Goal: Task Accomplishment & Management: Manage account settings

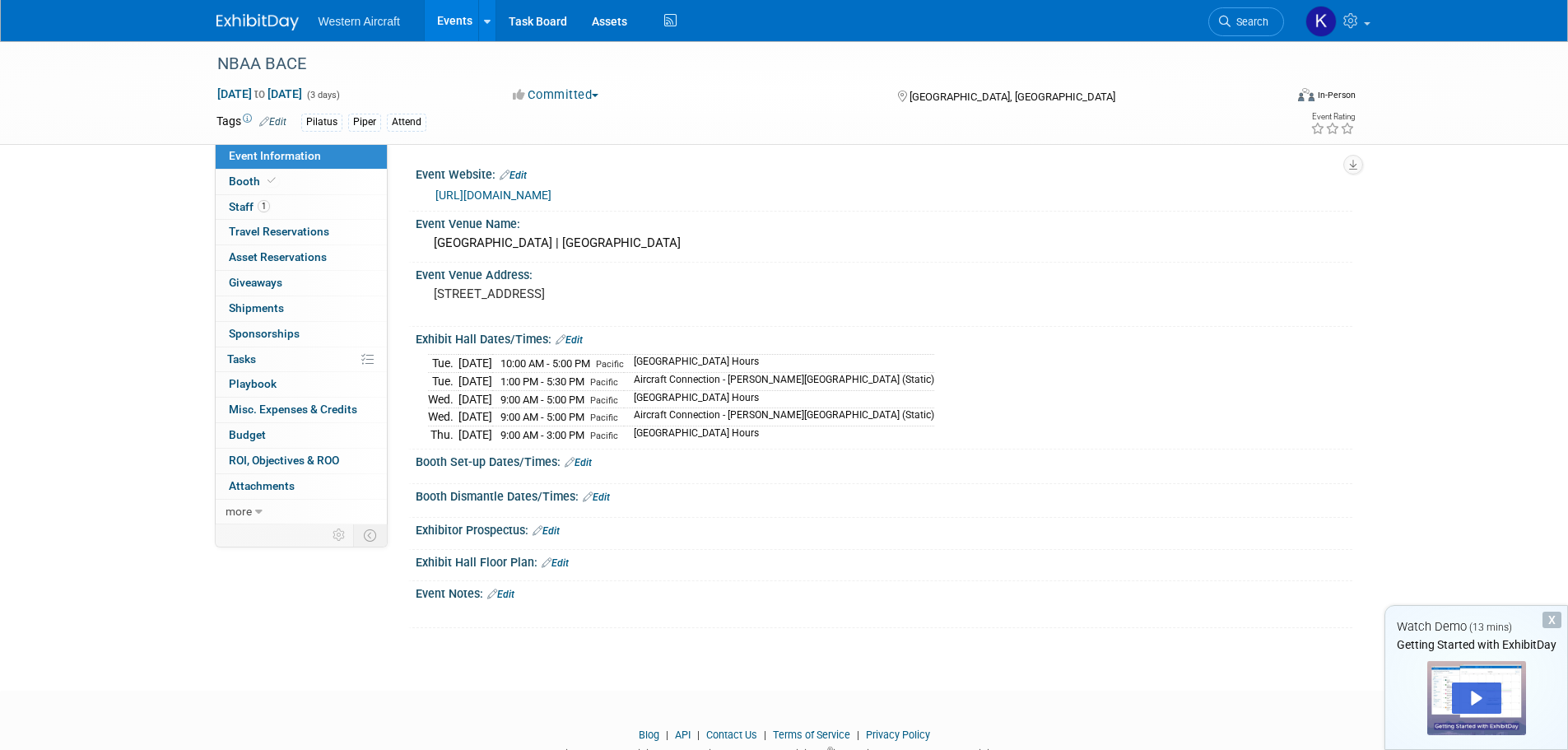
click at [457, 26] on link "Events" at bounding box center [455, 20] width 61 height 41
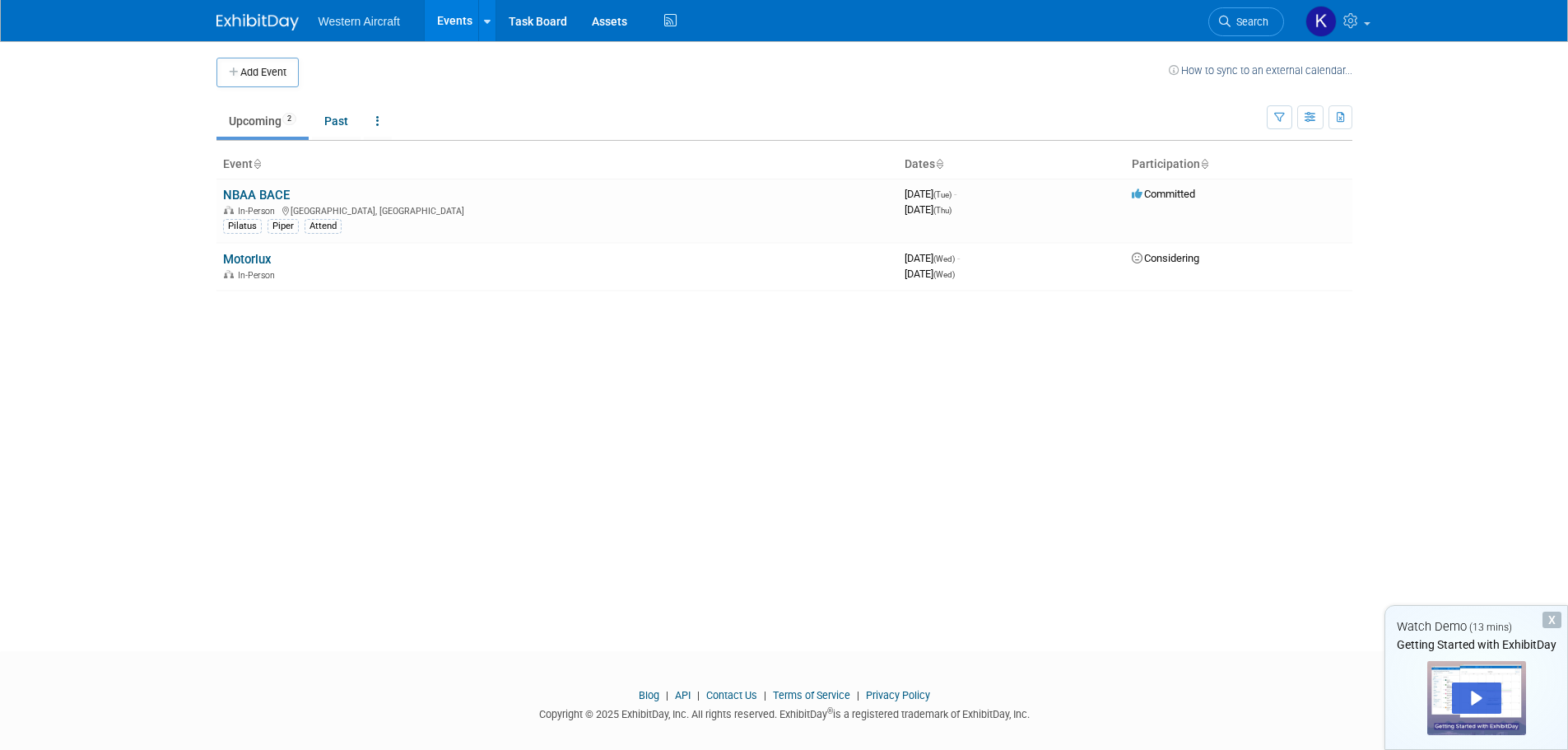
click at [336, 20] on span "Western Aircraft" at bounding box center [359, 21] width 82 height 13
click at [266, 20] on img at bounding box center [258, 22] width 83 height 16
click at [1356, 16] on icon at bounding box center [1354, 20] width 19 height 14
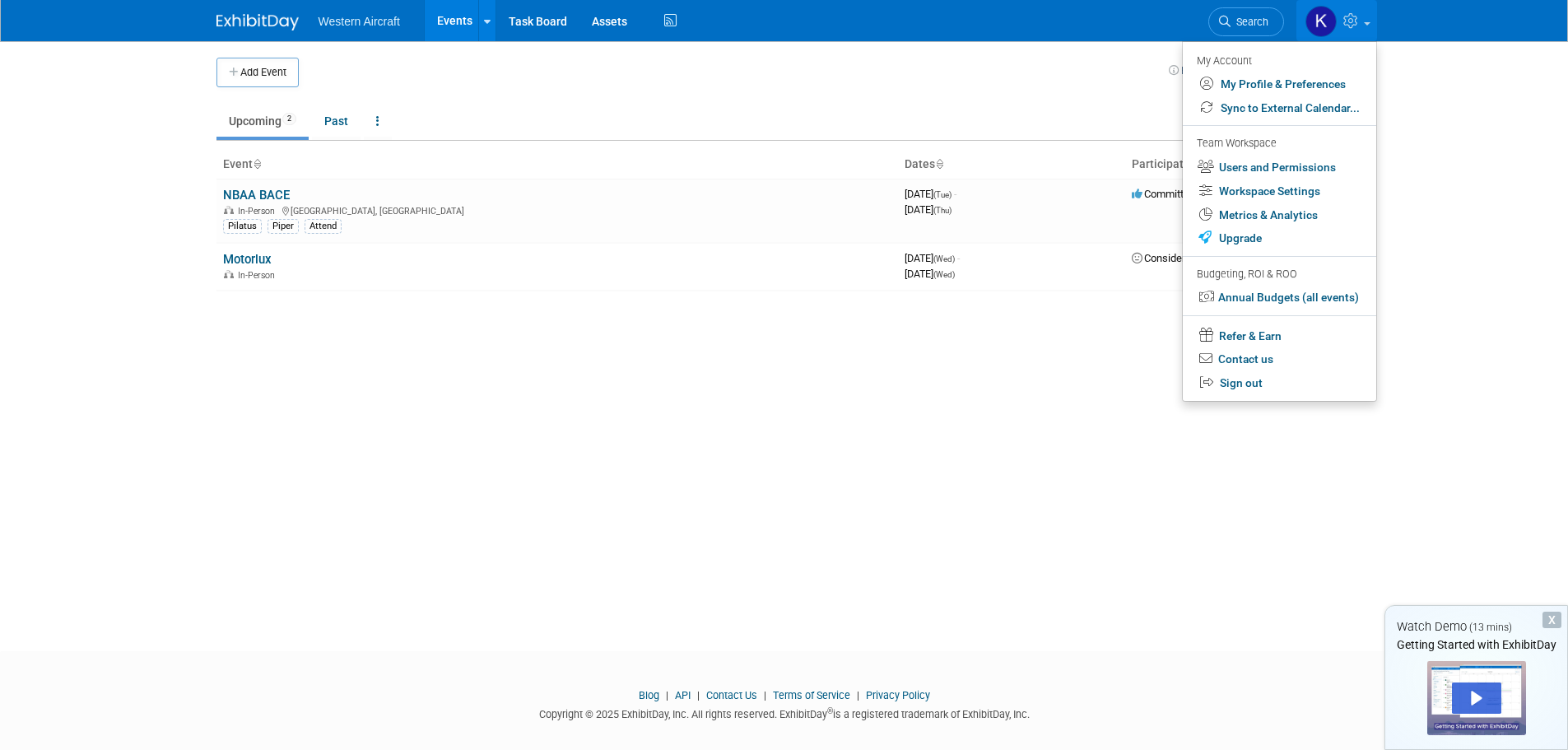
click at [1092, 450] on div "Add Event How to sync to an external calendar... New Event Duplicate Event Warn…" at bounding box center [784, 332] width 1161 height 581
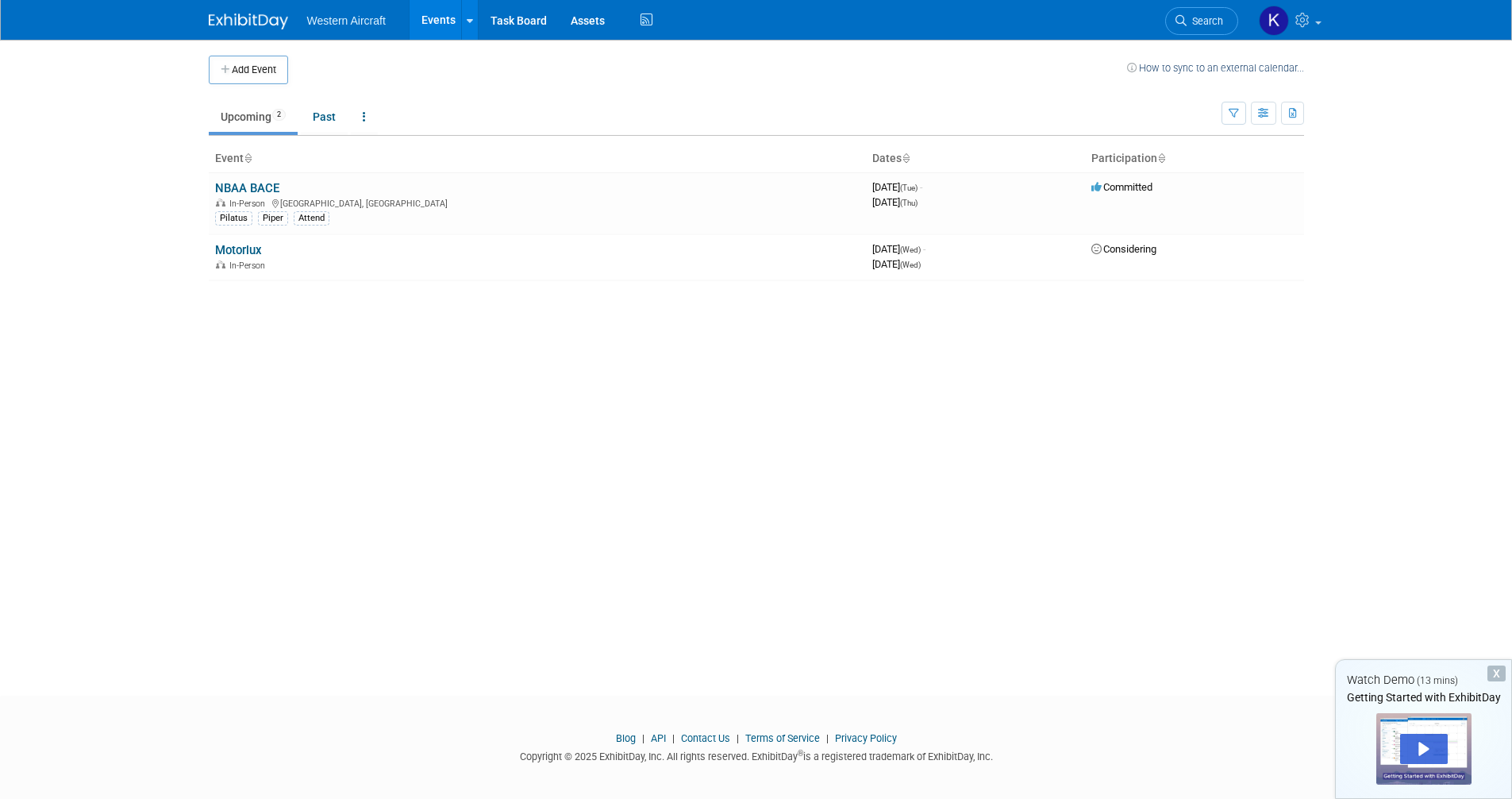
click at [439, 14] on link "Events" at bounding box center [438, 19] width 58 height 40
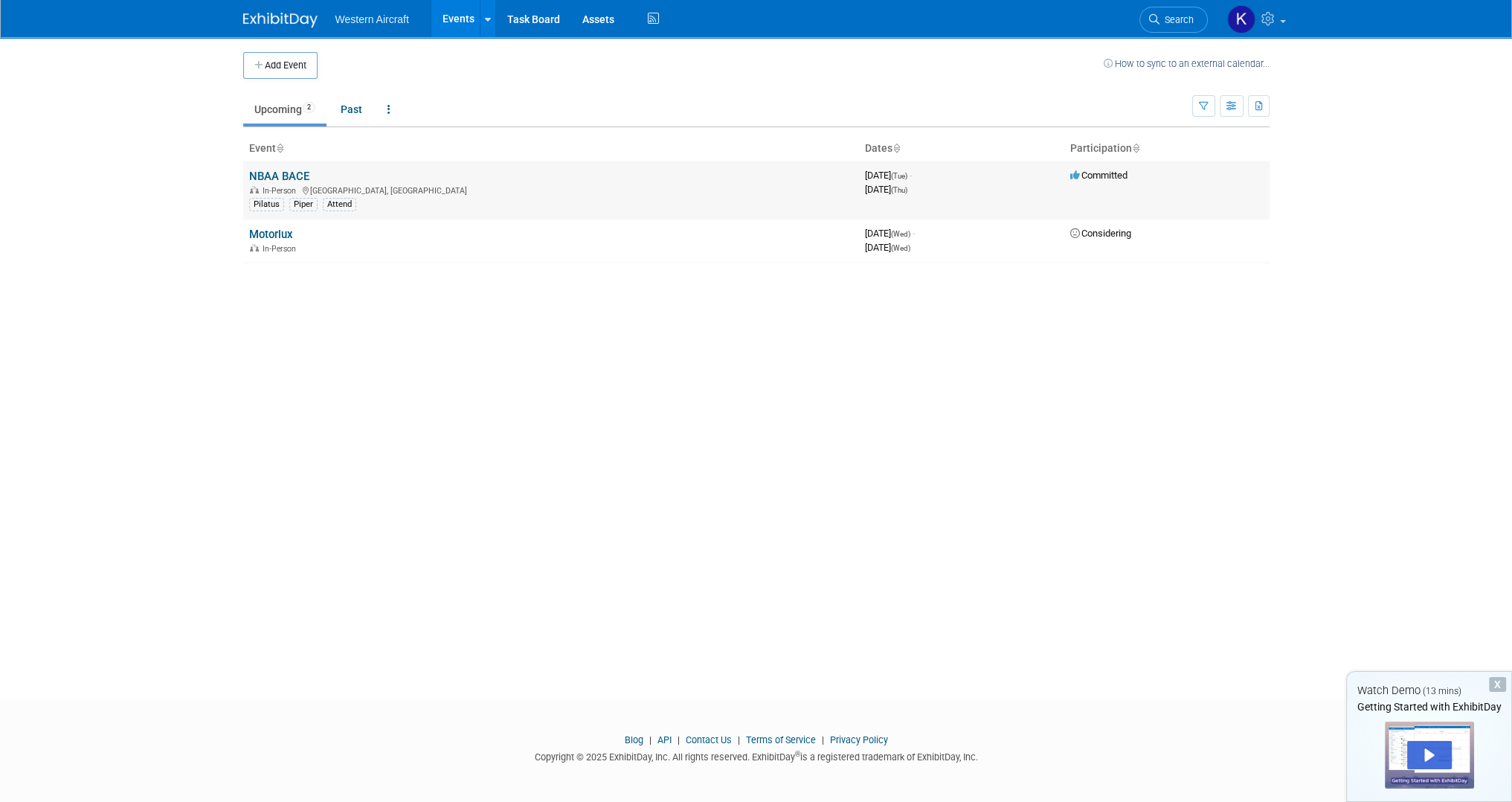
click at [287, 176] on link "NBAA BACE" at bounding box center [279, 176] width 60 height 13
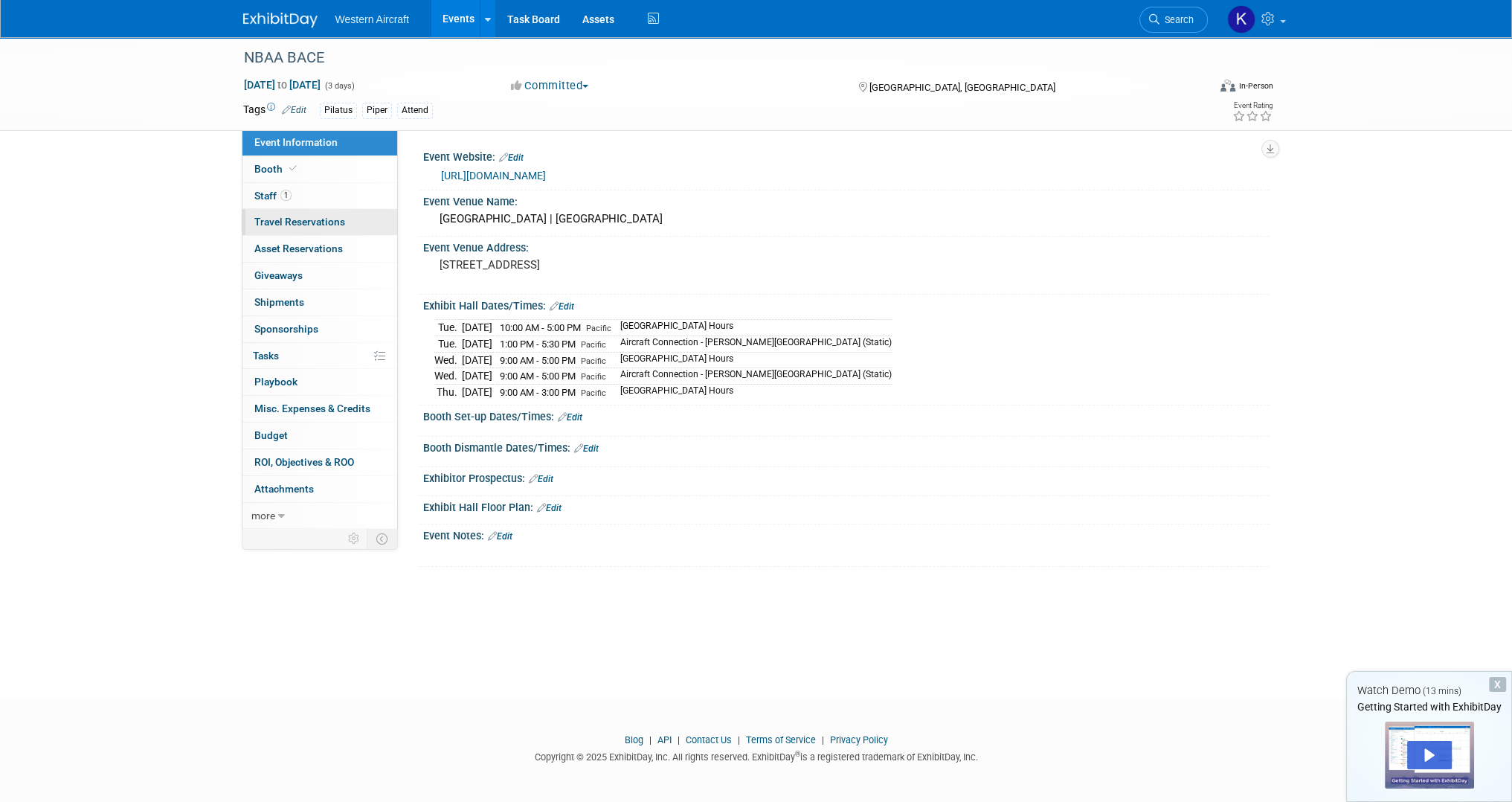
click at [285, 227] on span "Travel Reservations 0" at bounding box center [300, 222] width 90 height 12
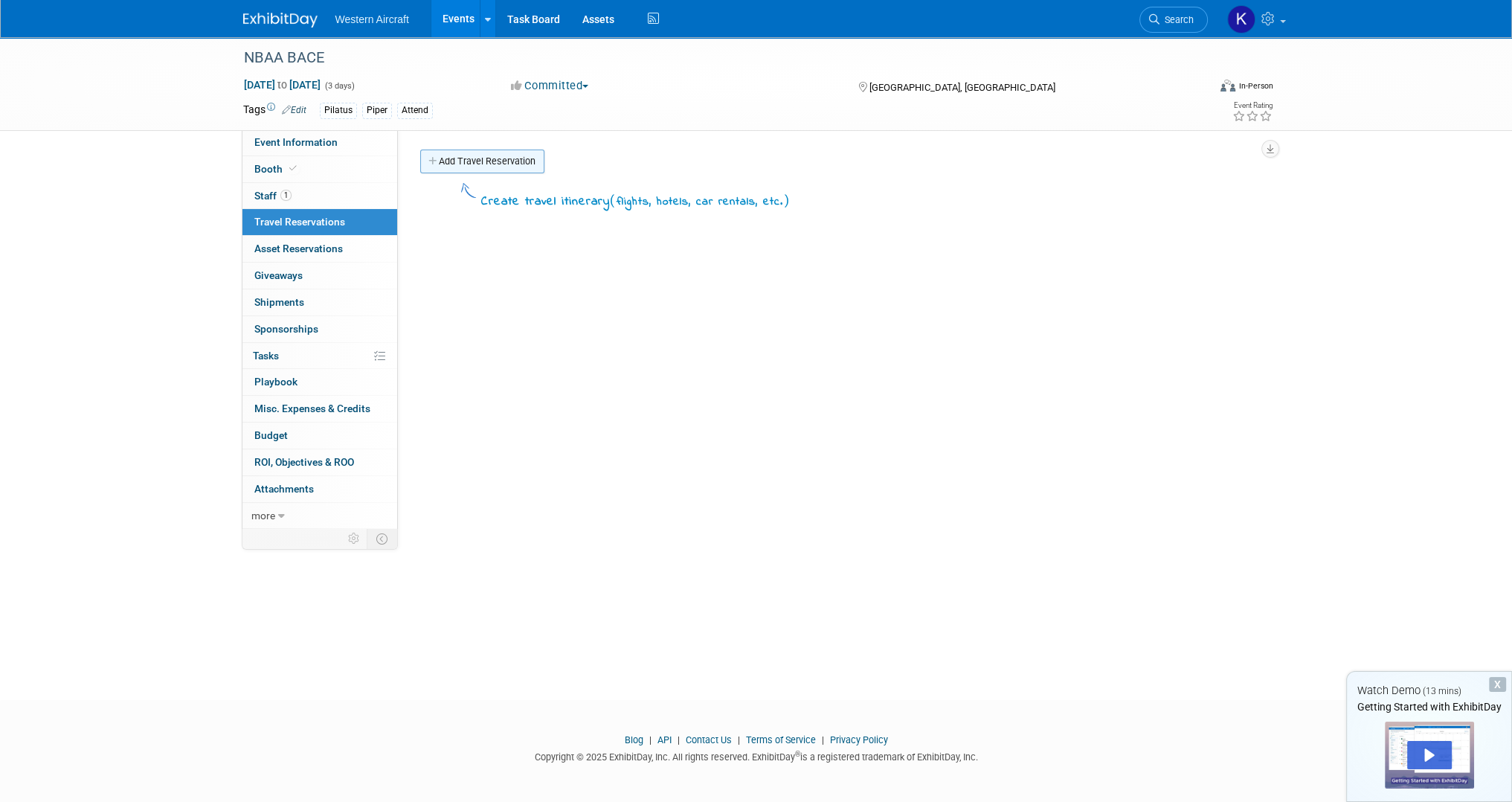
click at [449, 162] on link "Add Travel Reservation" at bounding box center [482, 161] width 124 height 23
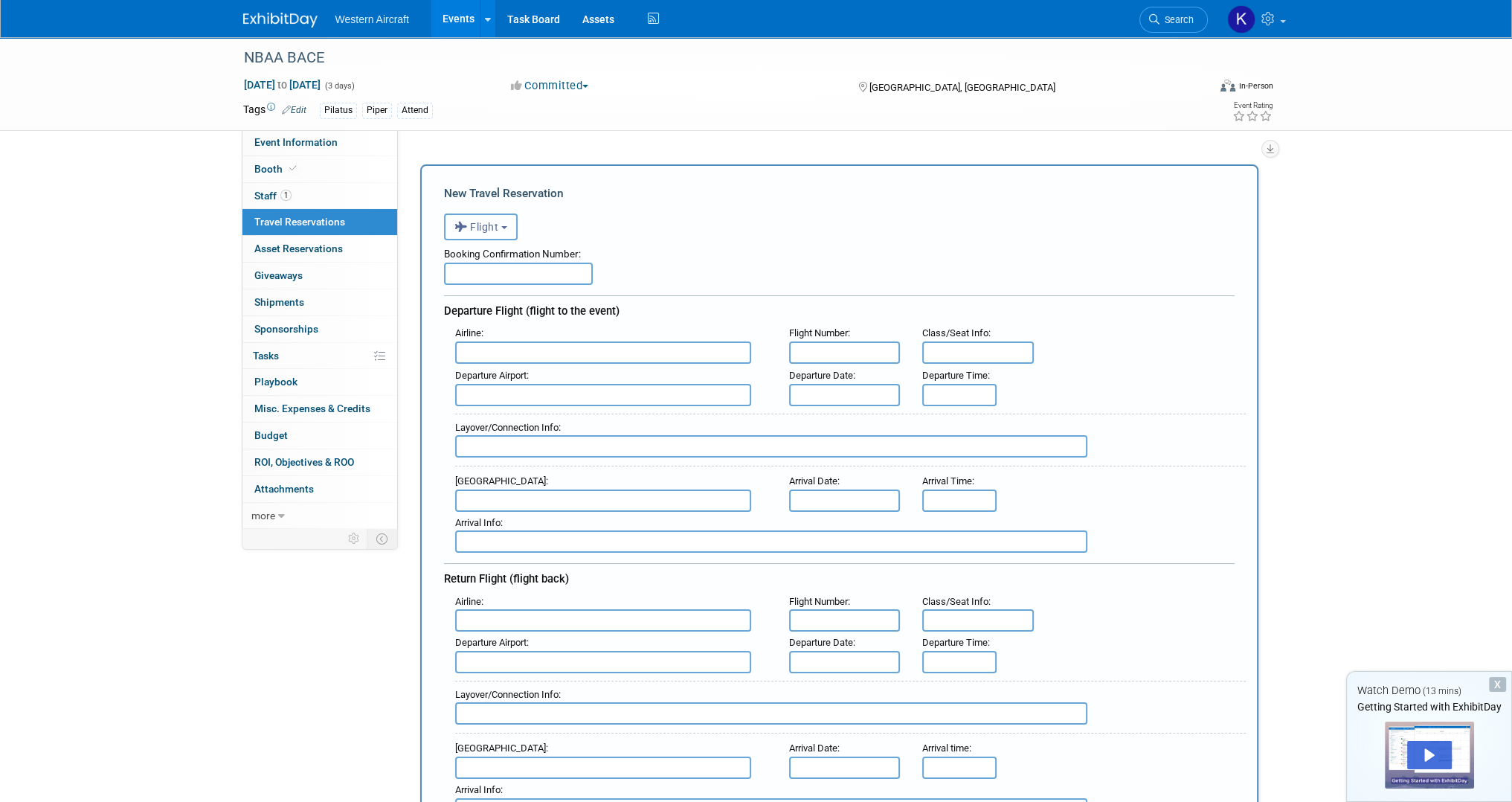
click at [476, 235] on button "Flight" at bounding box center [480, 227] width 74 height 27
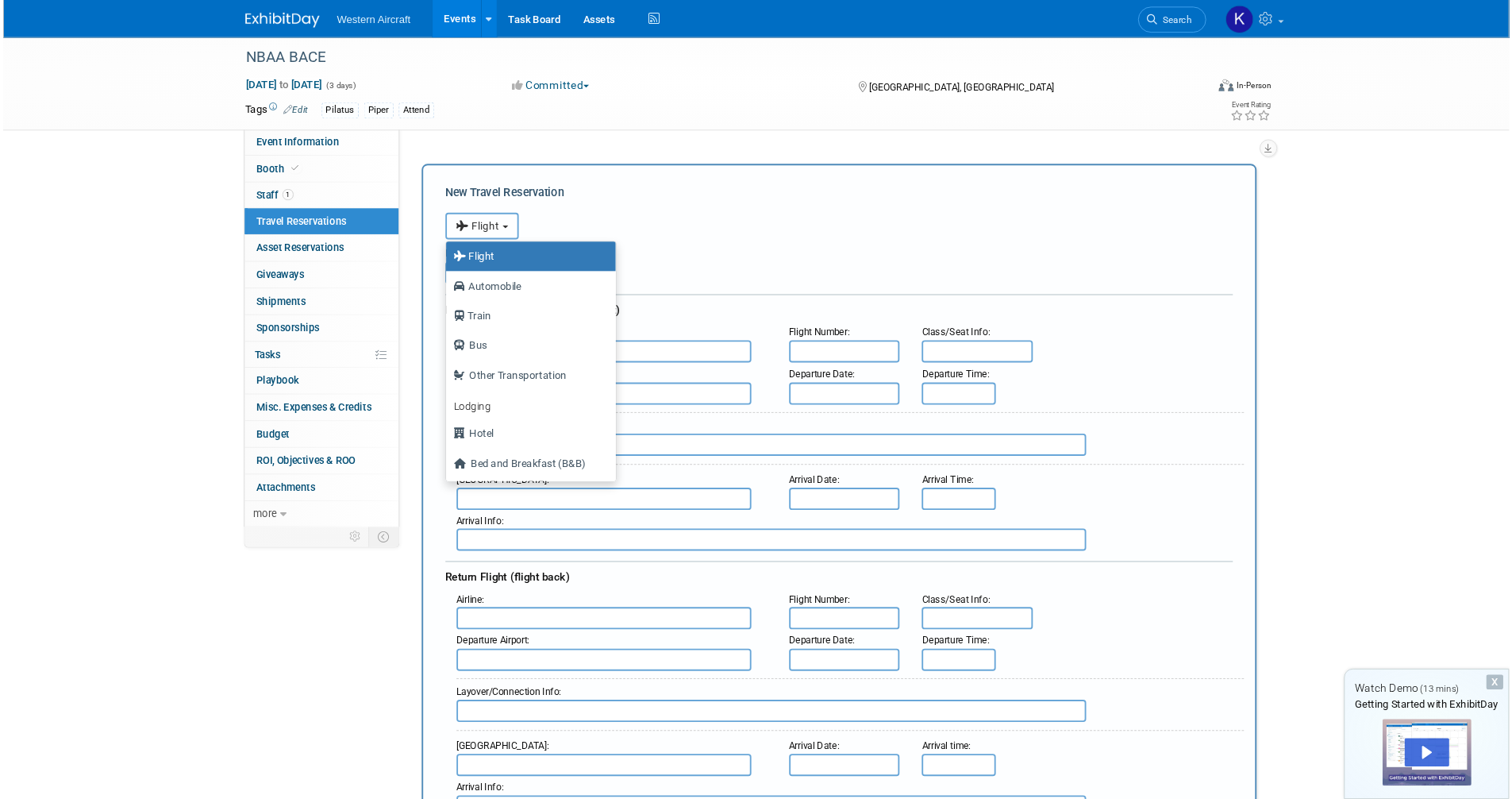
scroll to position [67, 0]
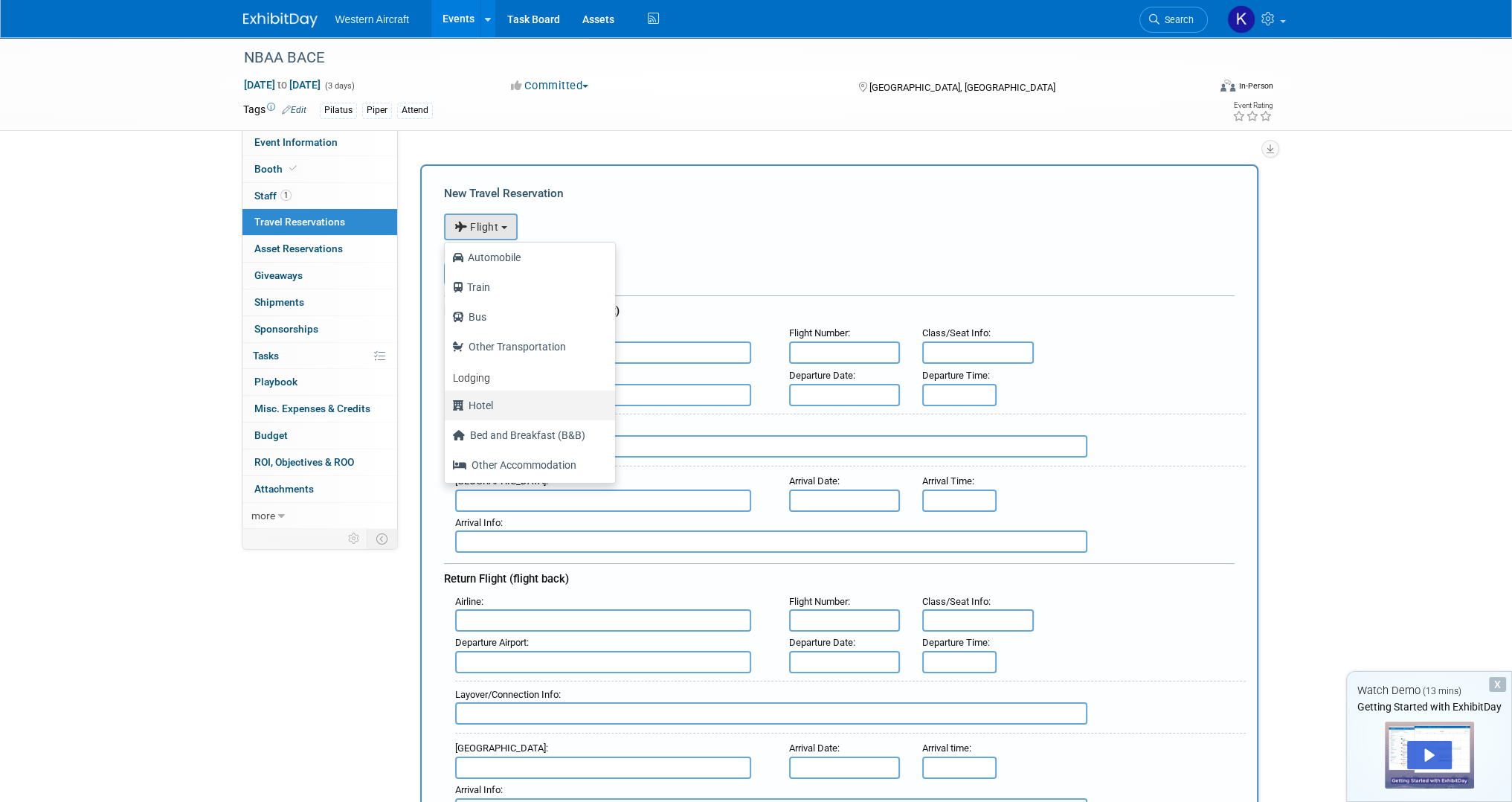
click at [495, 410] on label "Hotel" at bounding box center [526, 405] width 148 height 23
click at [447, 408] on input "Hotel" at bounding box center [442, 403] width 10 height 10
select select "6"
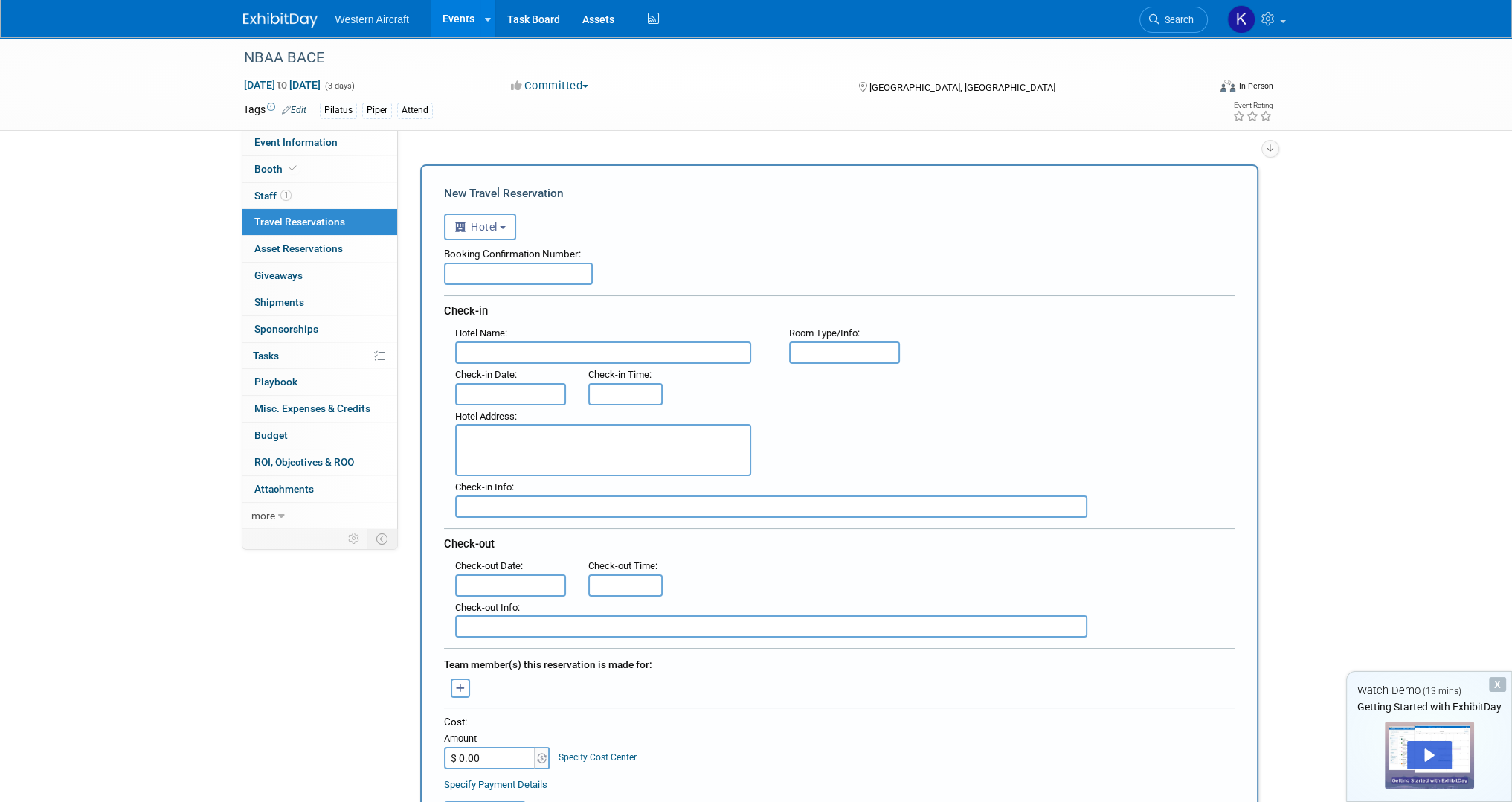
click at [504, 274] on input "text" at bounding box center [518, 274] width 149 height 23
click at [515, 277] on input "text" at bounding box center [518, 274] width 149 height 23
paste input "31103996-1"
type input "31103996-1"
click at [529, 345] on input "text" at bounding box center [603, 353] width 296 height 23
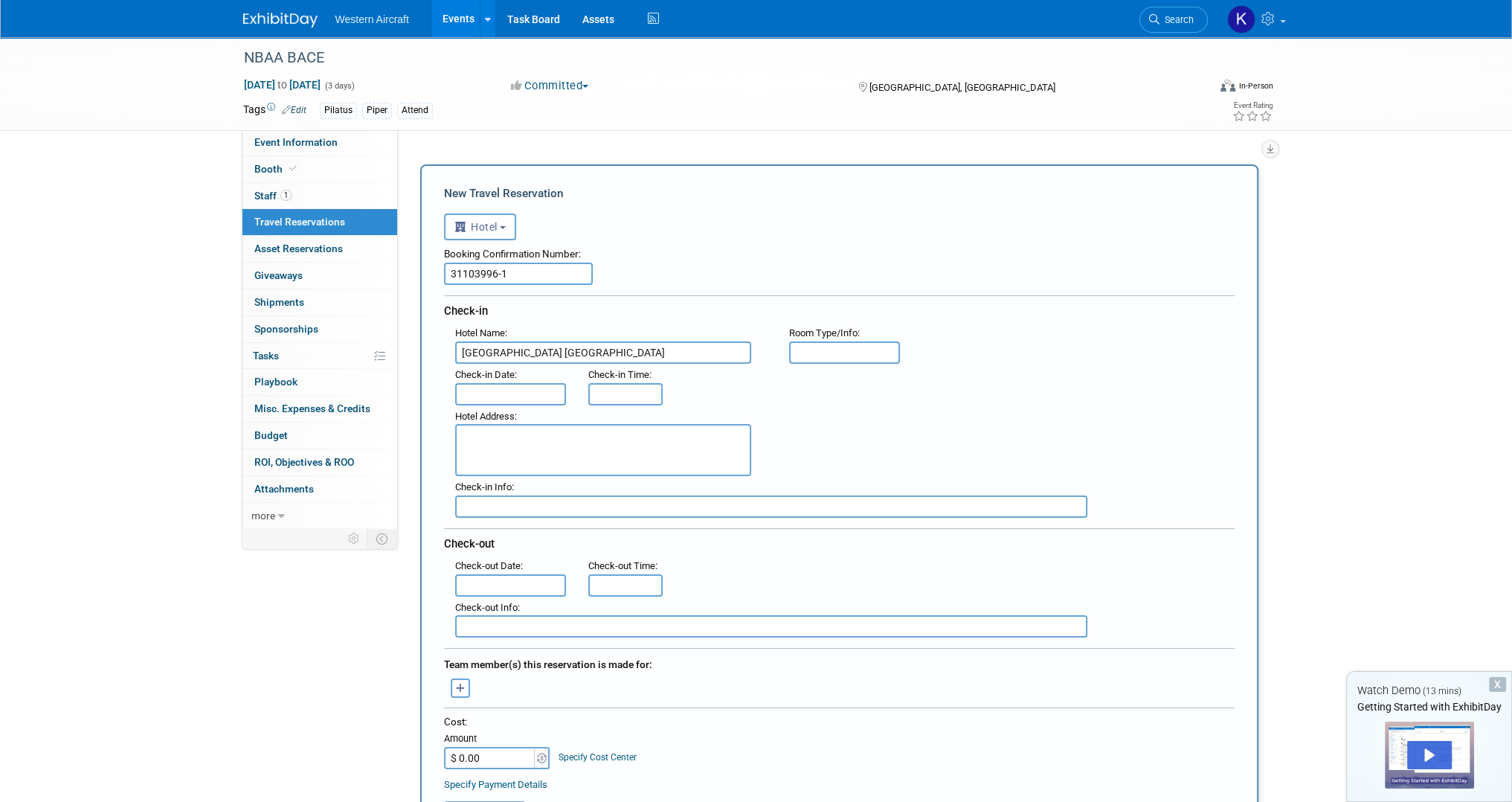
type input "Fontainebleau Las Vegas"
type input "Bleau Guestroom"
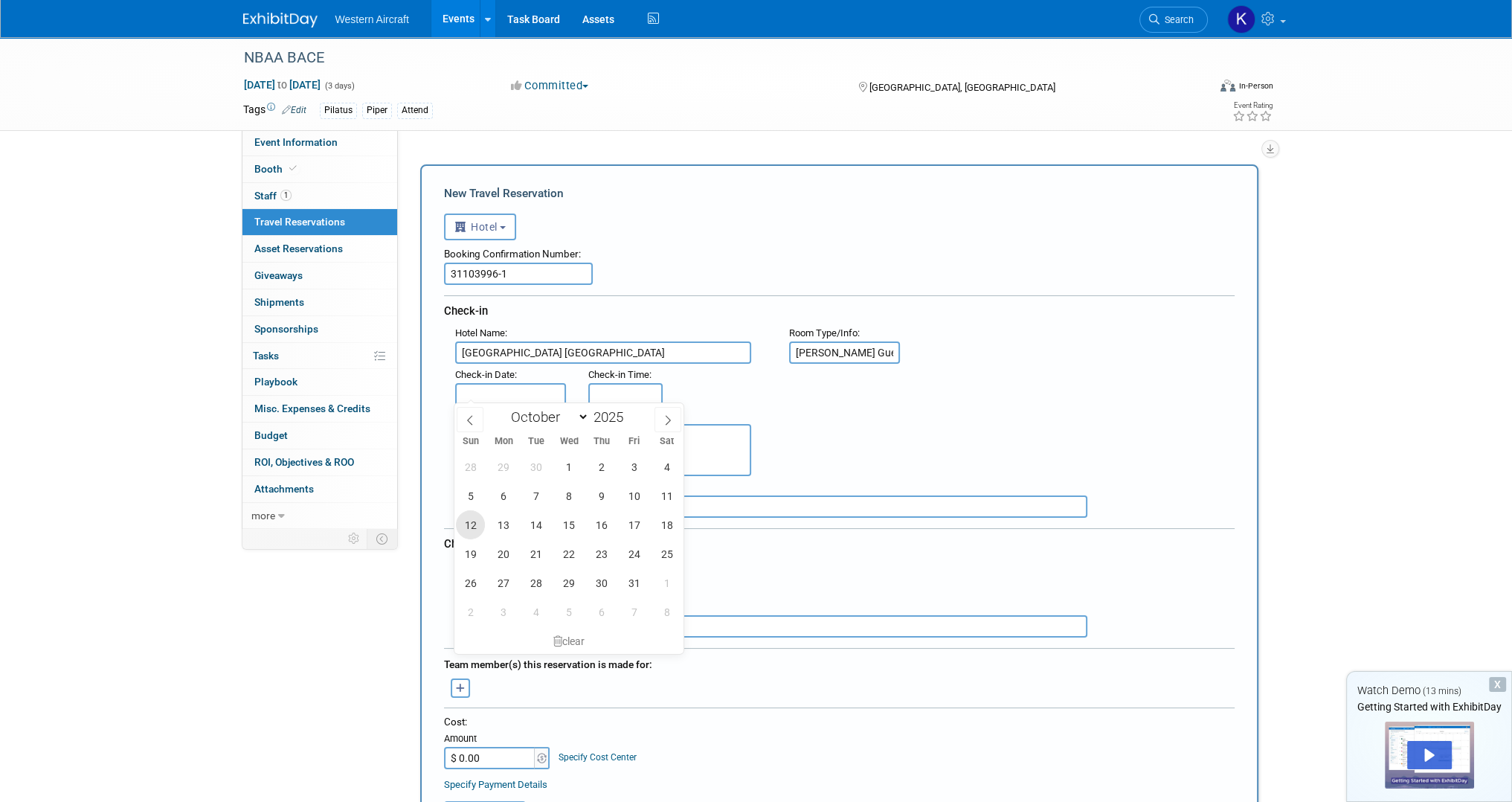
click at [469, 528] on span "12" at bounding box center [470, 524] width 29 height 29
type input "Oct 12, 2025"
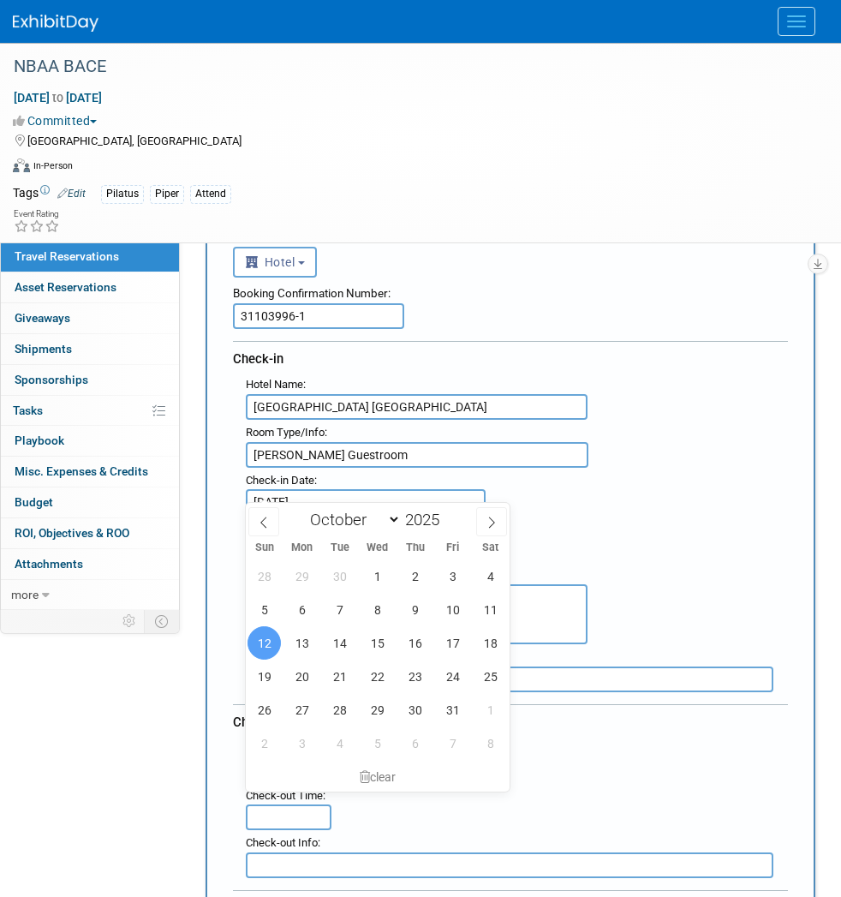
click at [346, 542] on span "Tue" at bounding box center [340, 547] width 38 height 11
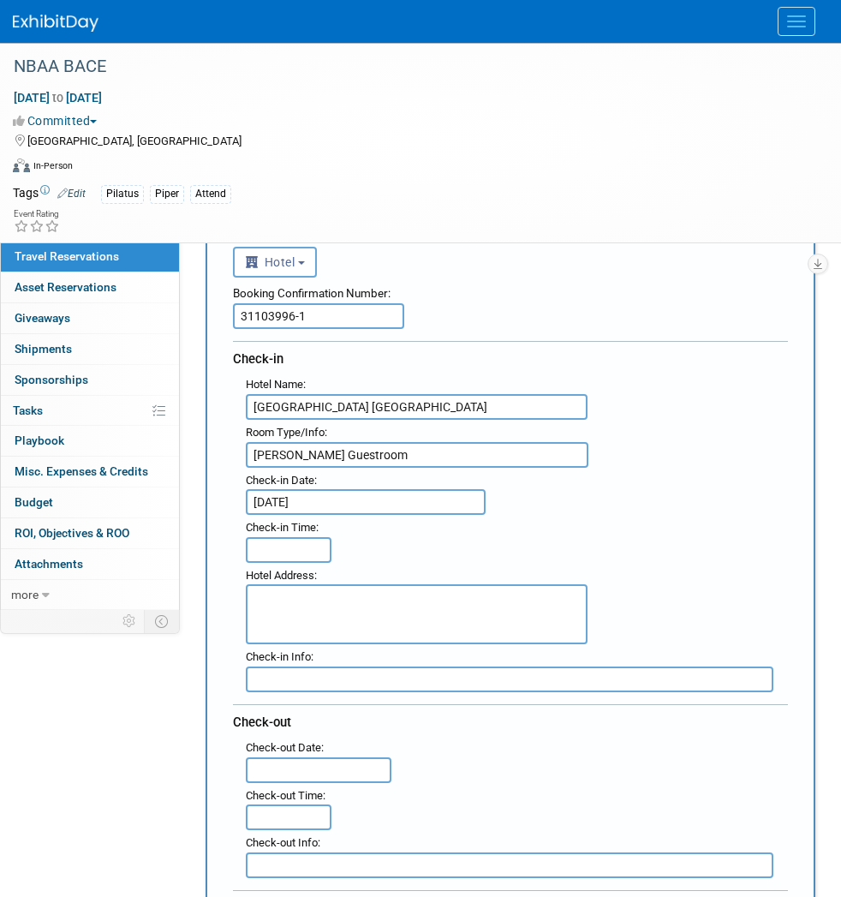
click at [629, 563] on div "Hotel Address :" at bounding box center [517, 604] width 568 height 82
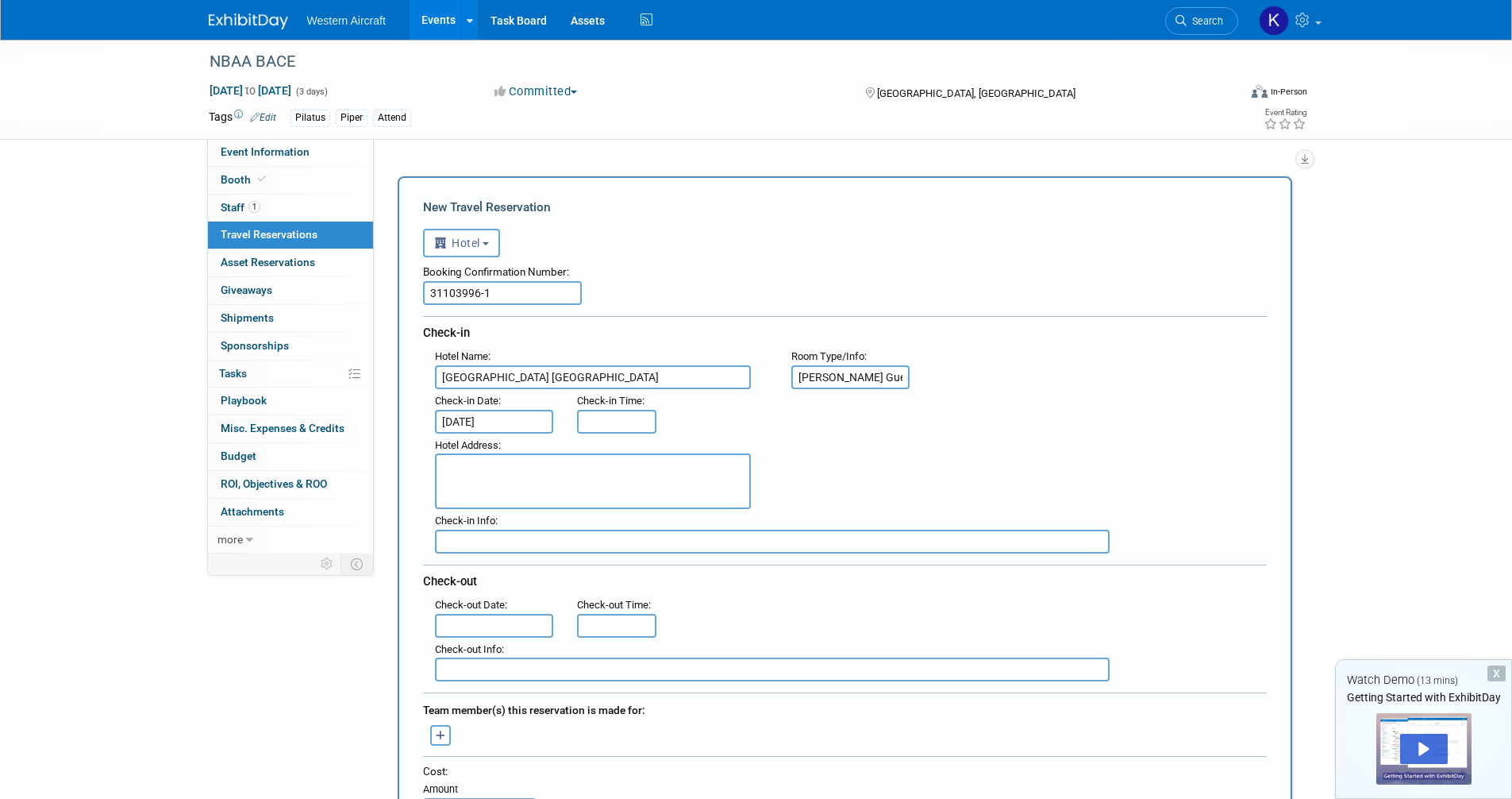
click at [471, 479] on textarea at bounding box center [592, 481] width 316 height 56
paste textarea "2777 S Las Vegas Blvd Las Vegas , NV 89109"
type textarea "2777 S Las Vegas Blvd Las Vegas , NV 89109"
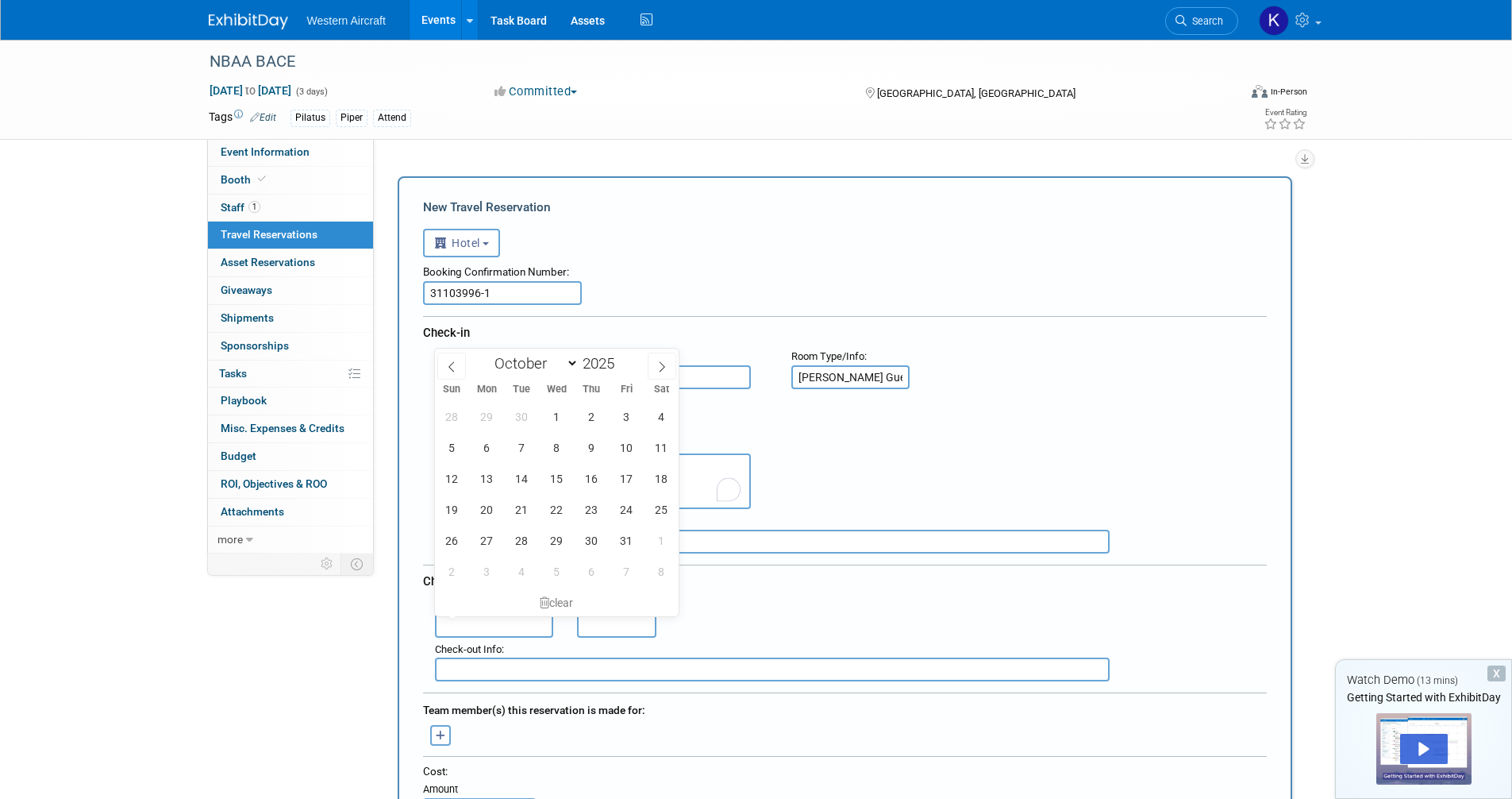
click at [496, 635] on input "text" at bounding box center [494, 626] width 119 height 24
click at [604, 484] on span "16" at bounding box center [591, 477] width 31 height 31
type input "Oct 16, 2025"
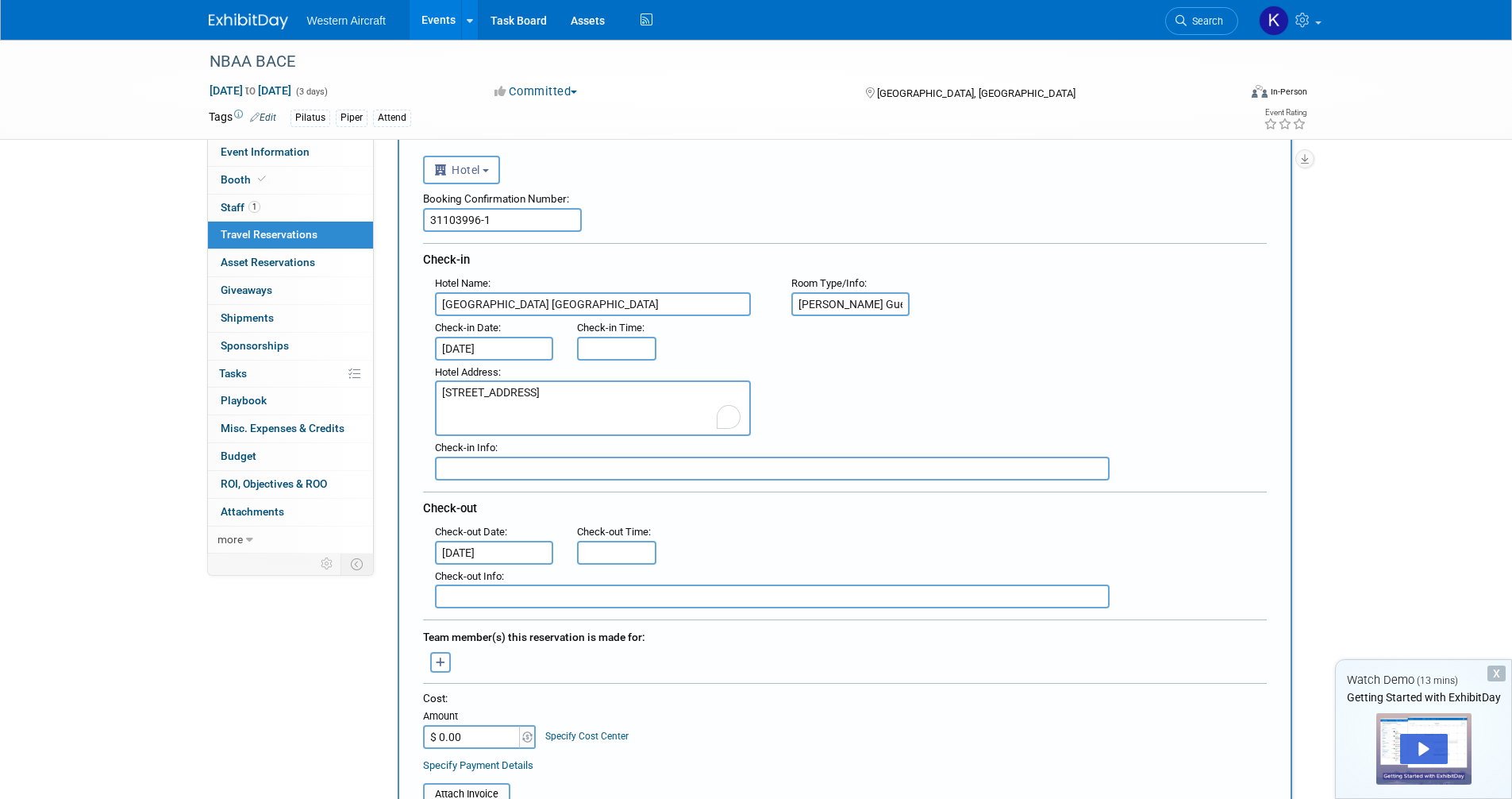
scroll to position [159, 0]
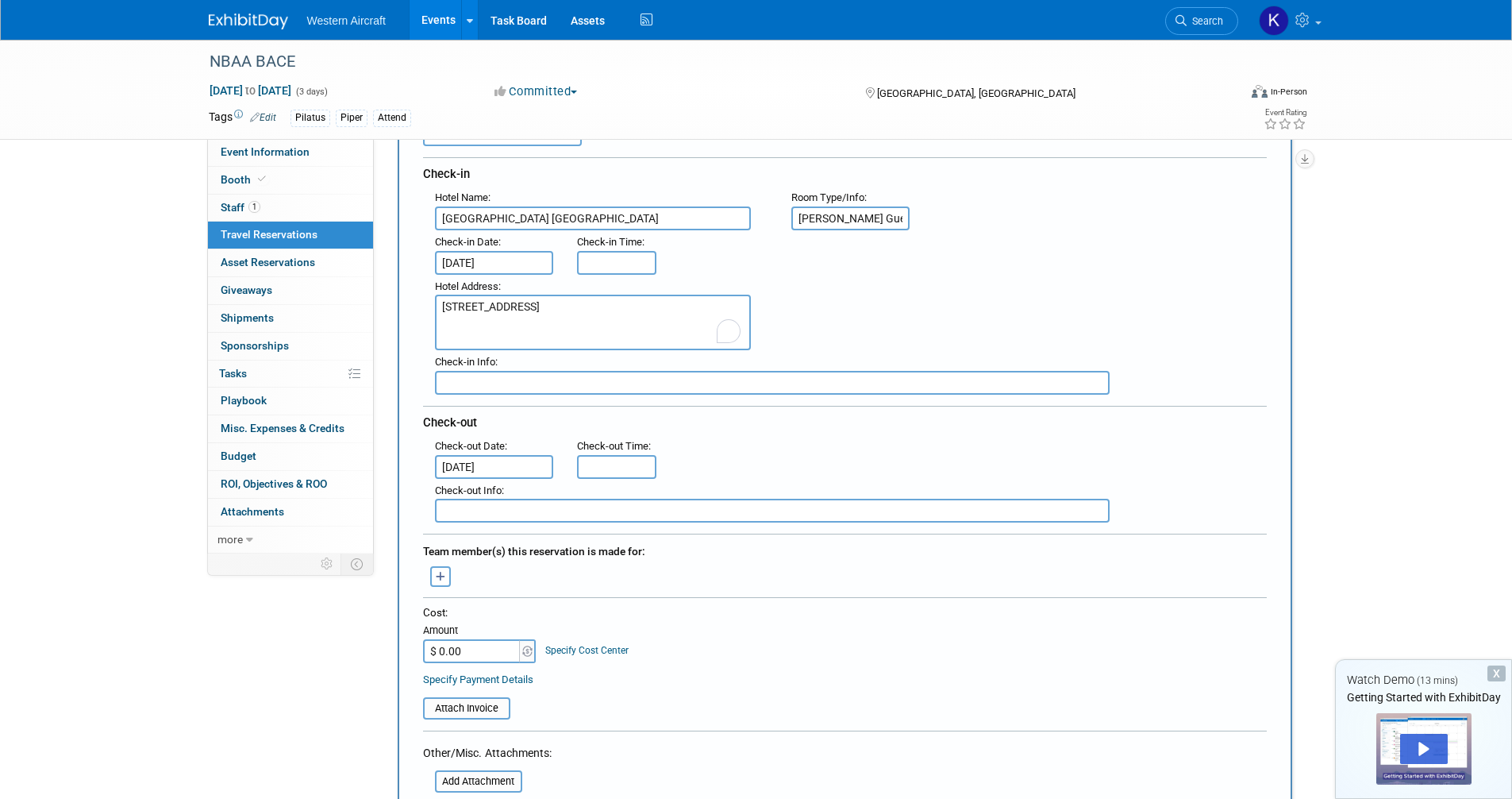
click at [424, 558] on div "Team member(s) this reservation is made for:" at bounding box center [845, 549] width 844 height 25
click at [439, 577] on icon "button" at bounding box center [440, 577] width 10 height 10
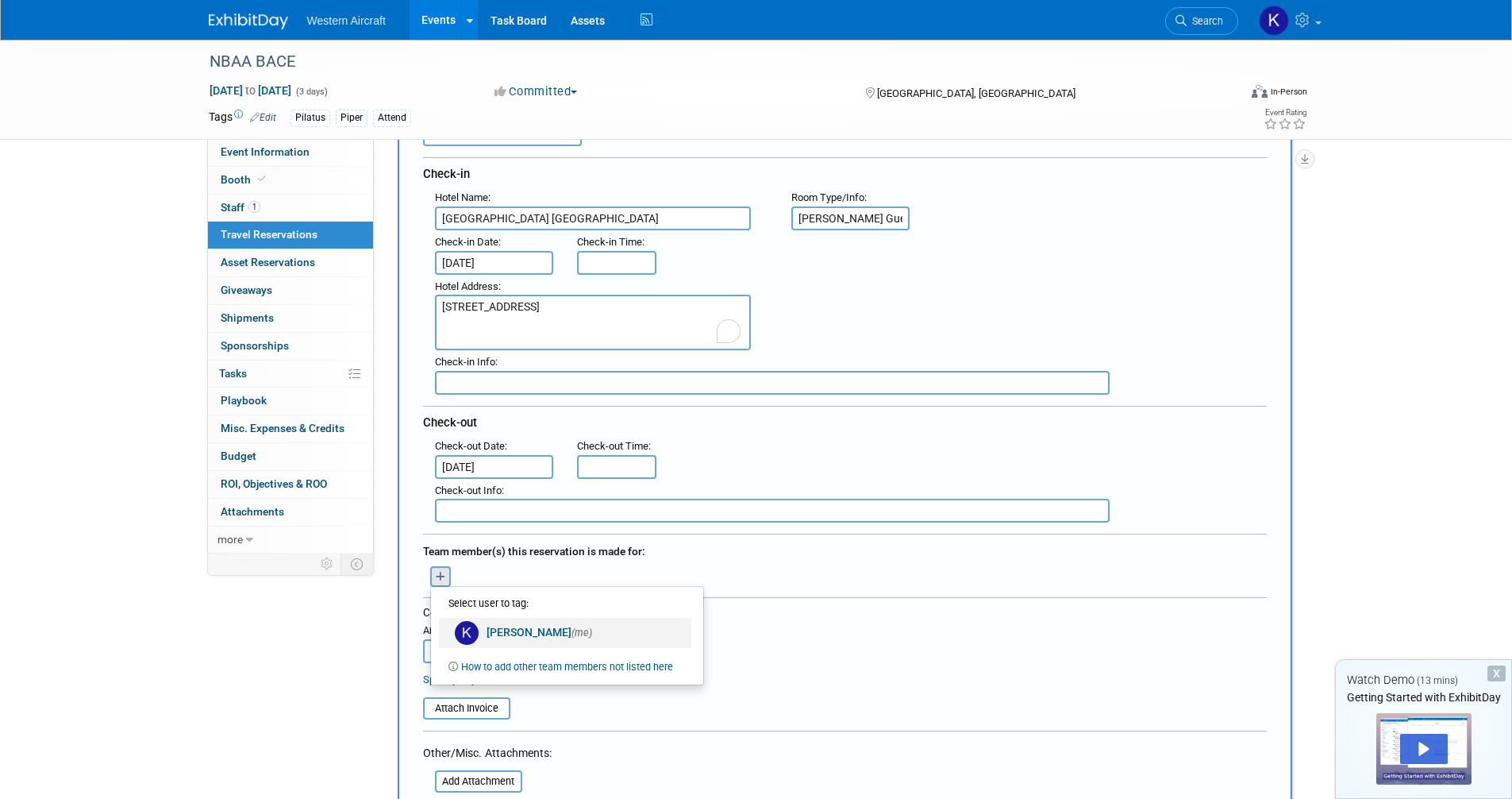
click at [488, 632] on link "Kindra Mahler (me)" at bounding box center [565, 632] width 252 height 31
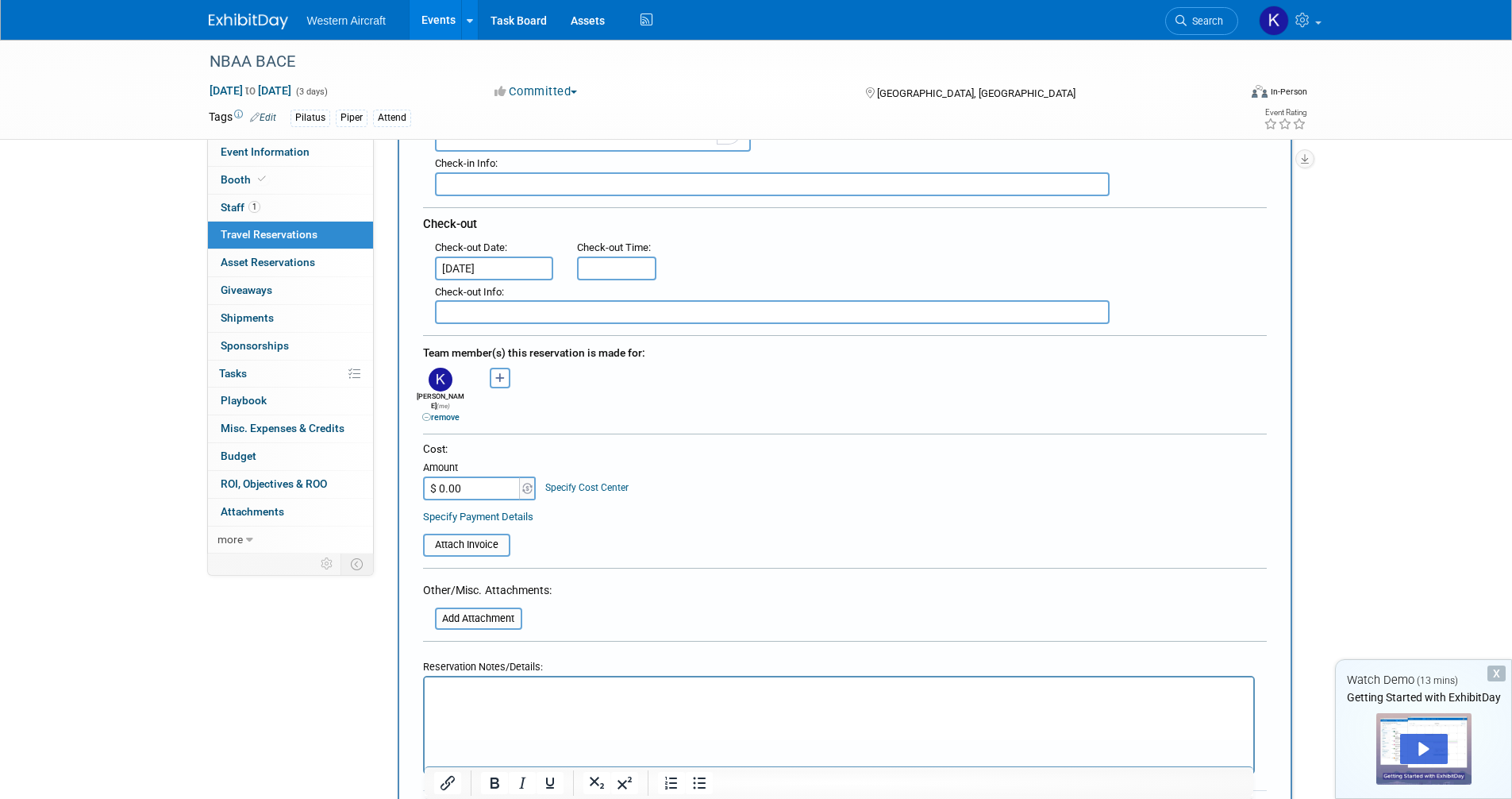
scroll to position [397, 0]
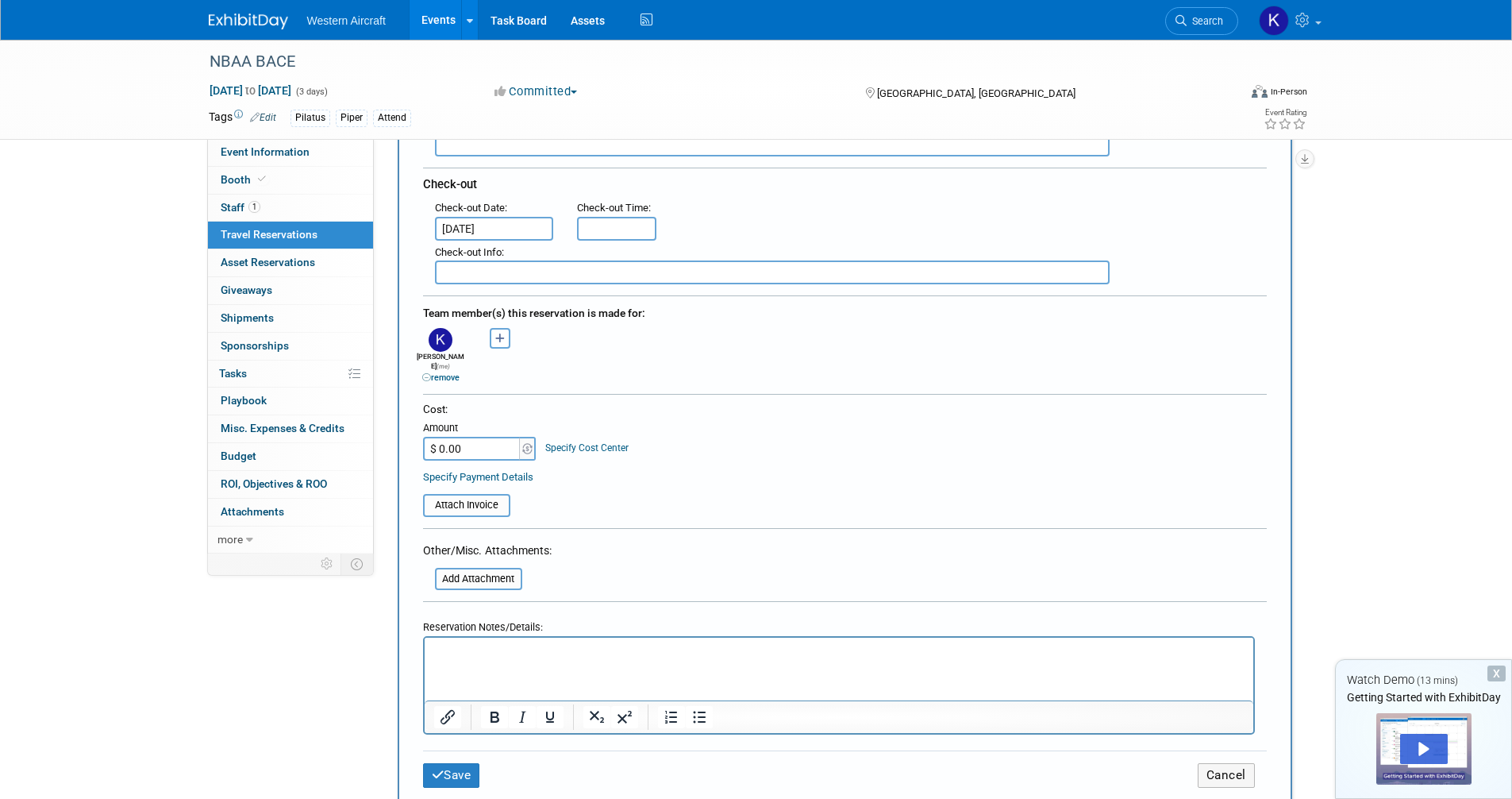
click at [473, 442] on input "$ 0.00" at bounding box center [472, 449] width 99 height 24
type input "$ 1,587.73"
click at [476, 656] on p "To enrich screen reader interactions, please activate Accessibility in Grammarl…" at bounding box center [839, 653] width 810 height 17
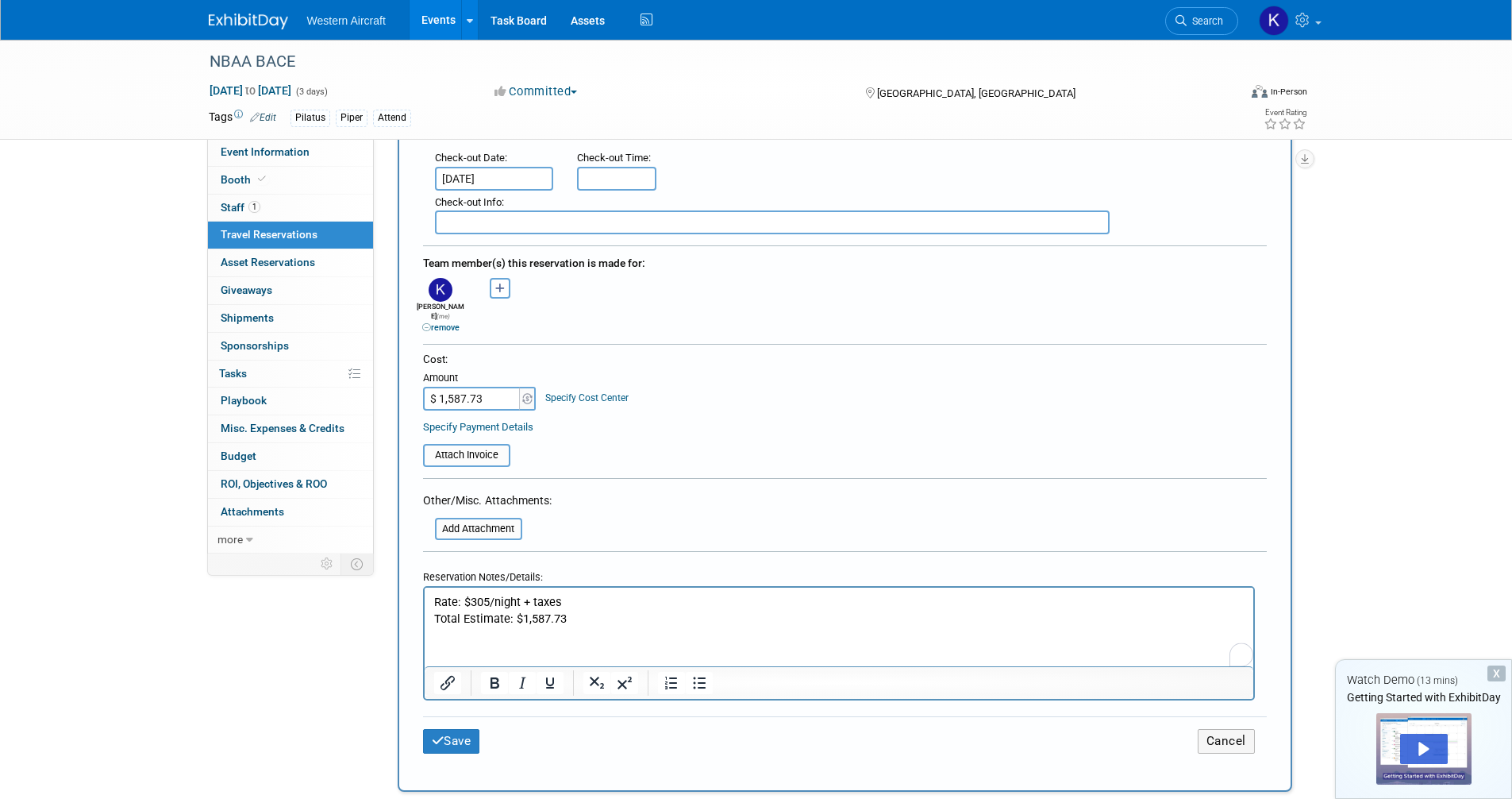
scroll to position [476, 0]
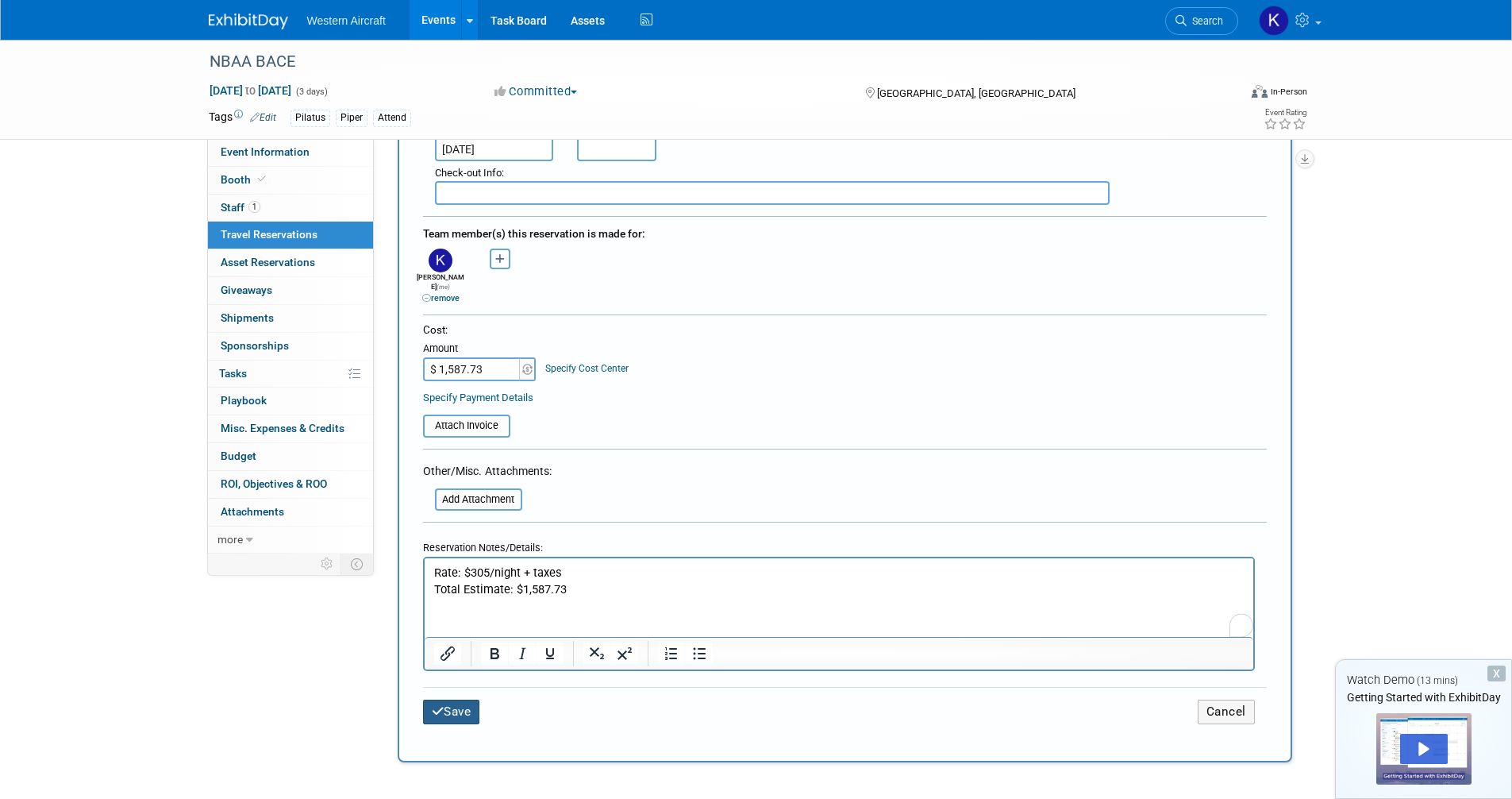
click at [480, 703] on button "Save" at bounding box center [451, 711] width 57 height 25
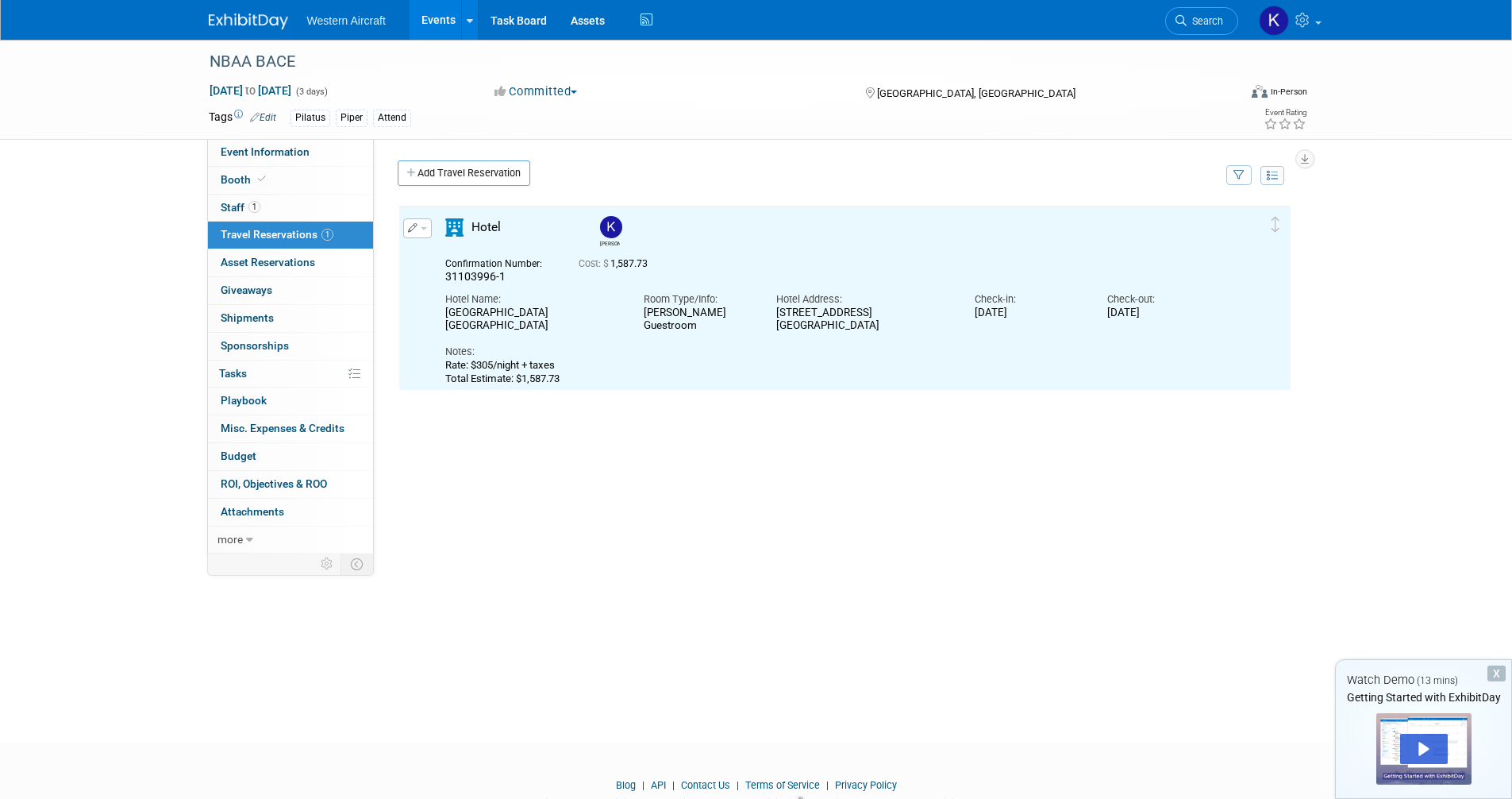
scroll to position [0, 0]
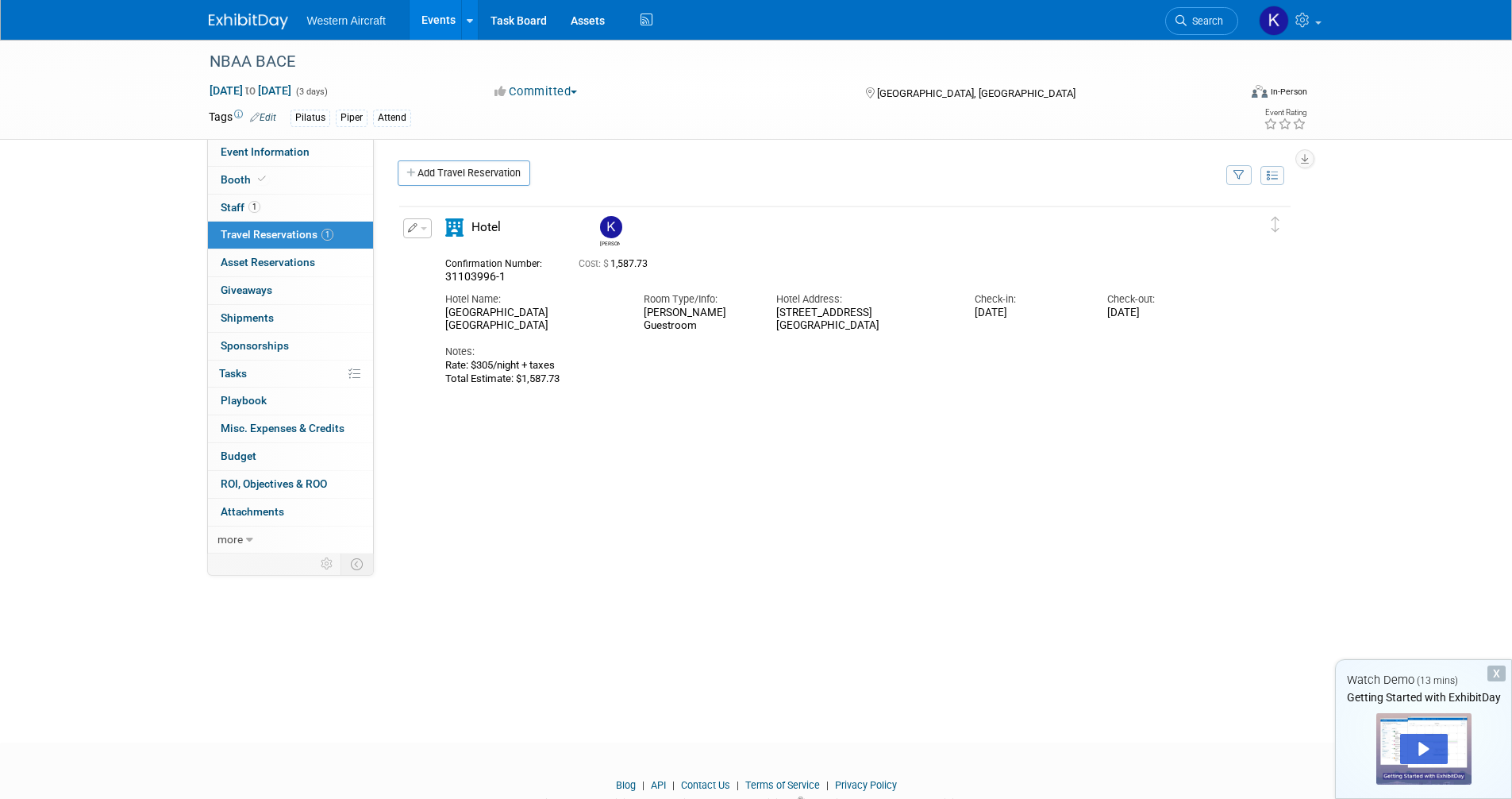
click at [603, 527] on div "Delete Reservation Kindra 31103996-1 Cost: $ Notes:" at bounding box center [845, 442] width 895 height 476
click at [445, 16] on link "Events" at bounding box center [438, 19] width 58 height 40
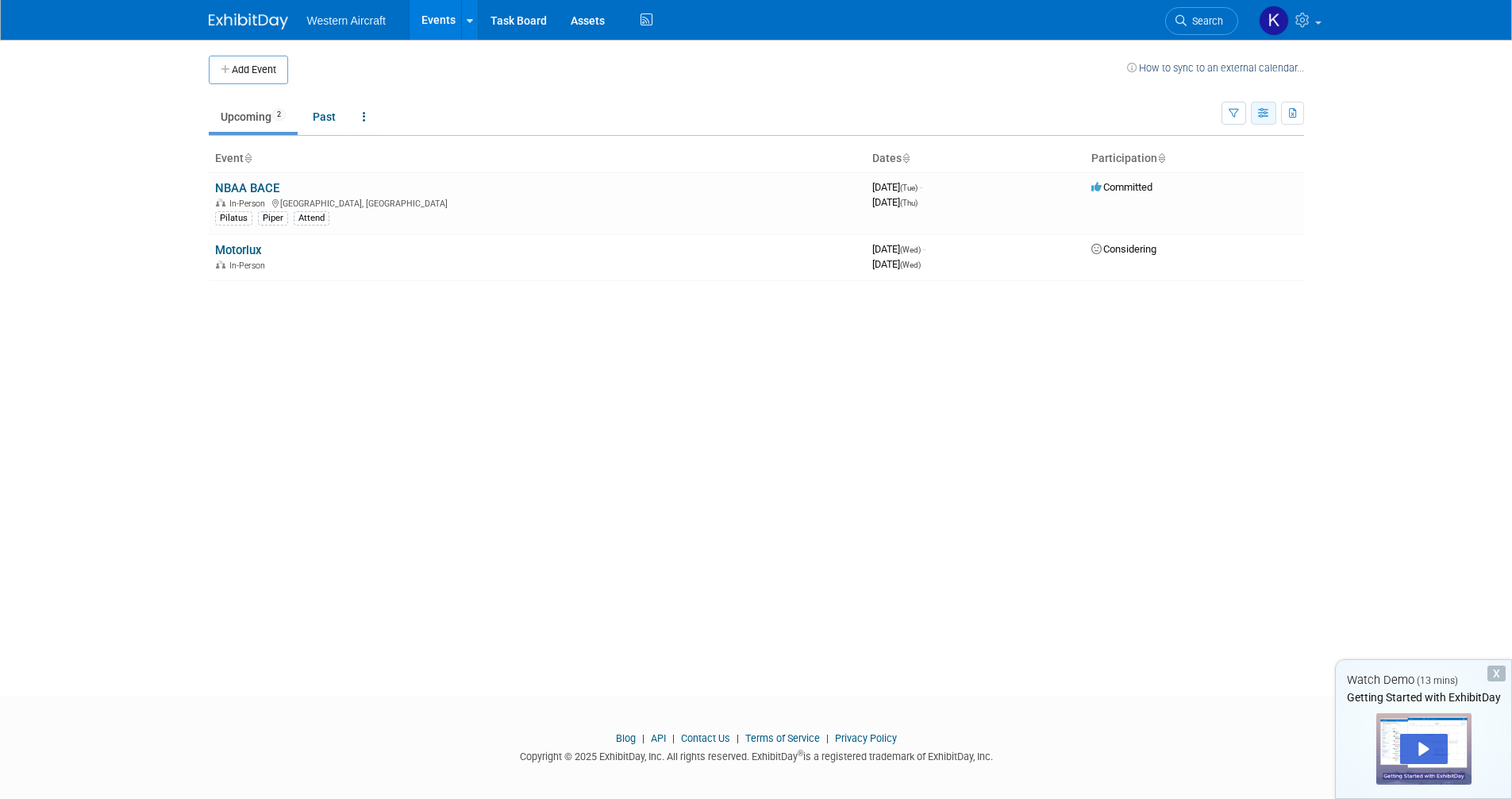
click at [1260, 117] on icon "button" at bounding box center [1264, 113] width 12 height 10
click at [1162, 215] on link "Calendar View" at bounding box center [1198, 218] width 133 height 22
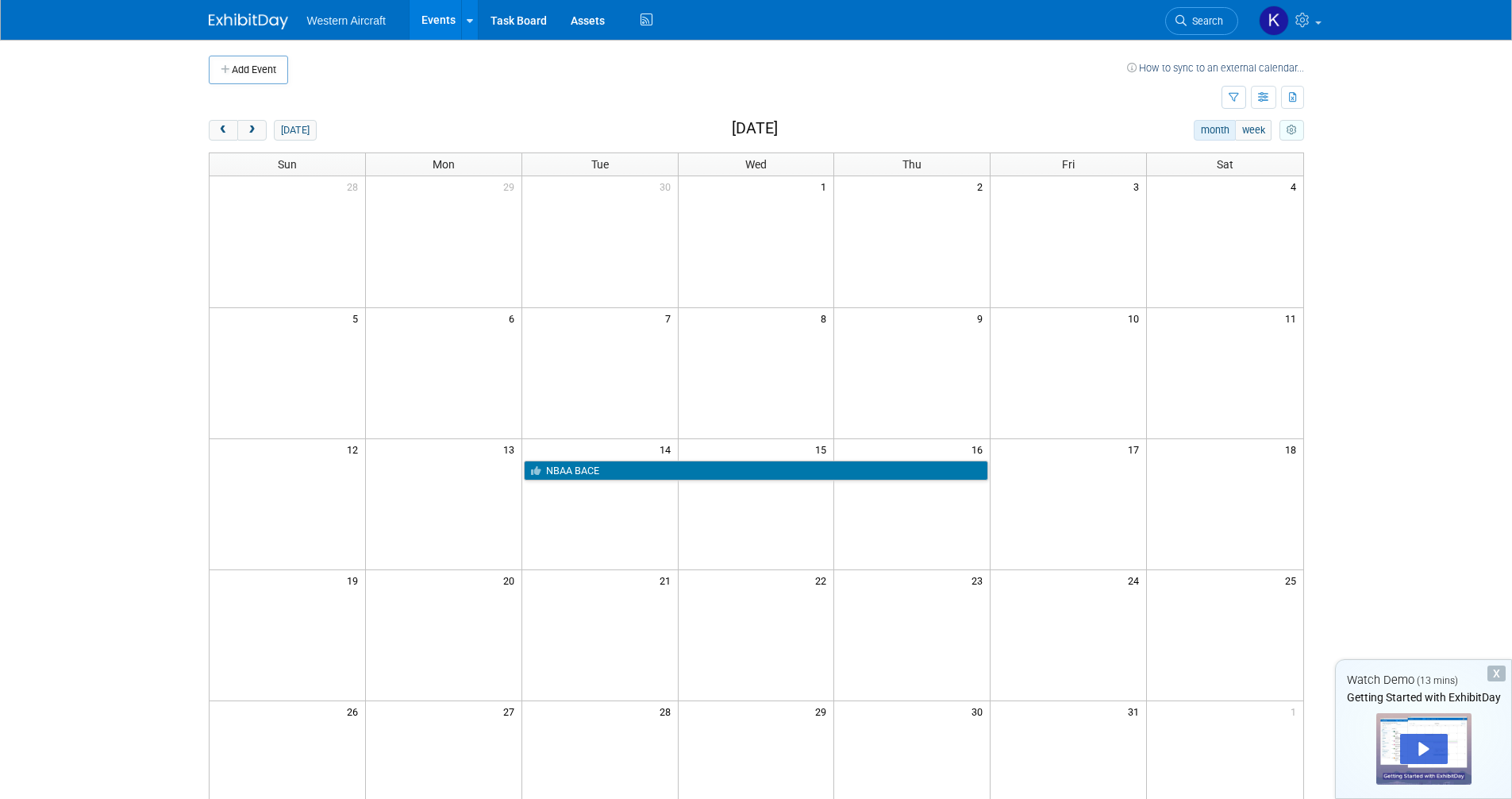
click at [1296, 129] on icon "myCustomButton" at bounding box center [1291, 130] width 10 height 10
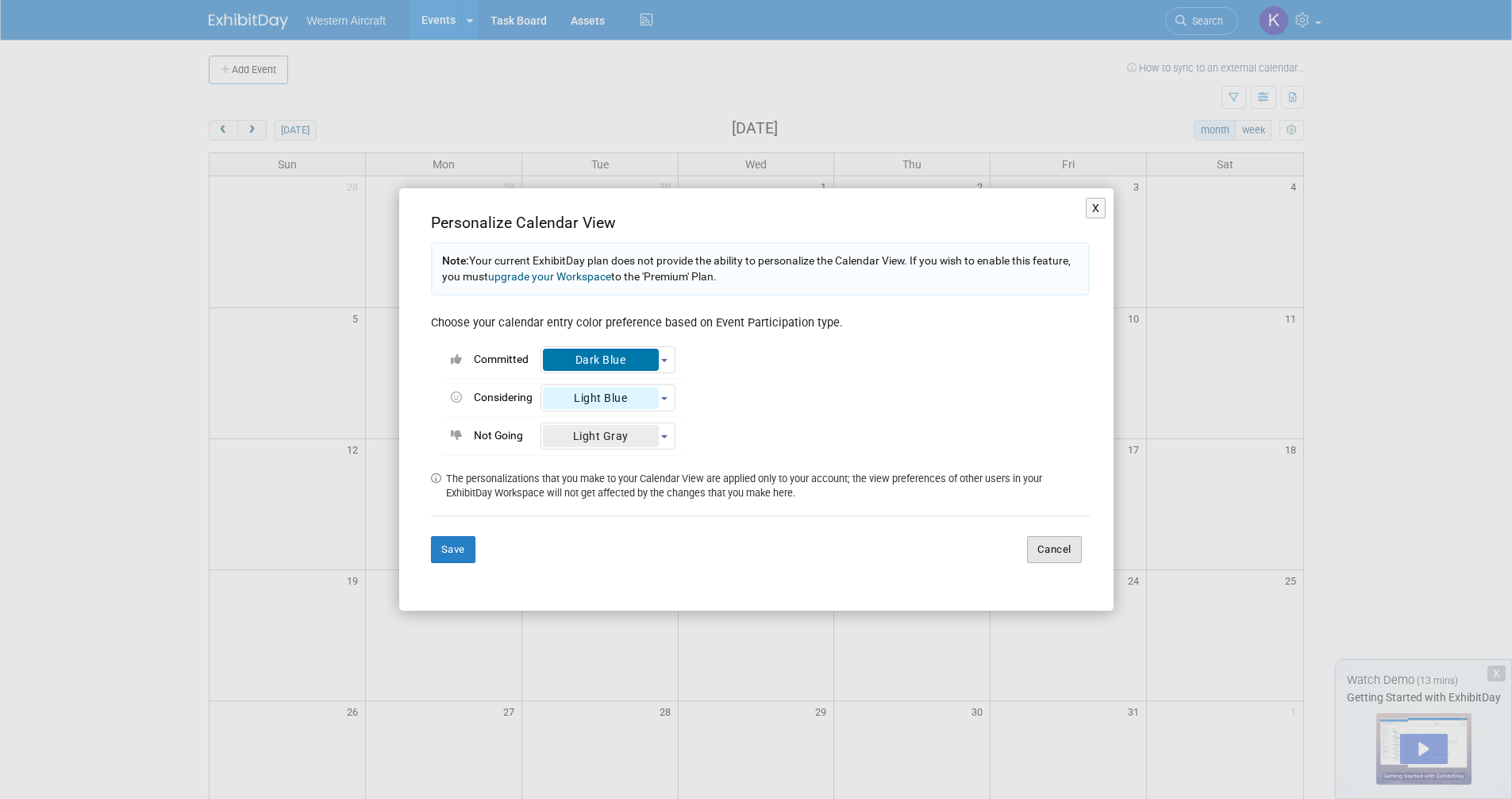
click at [1062, 546] on button "Cancel" at bounding box center [1054, 549] width 55 height 27
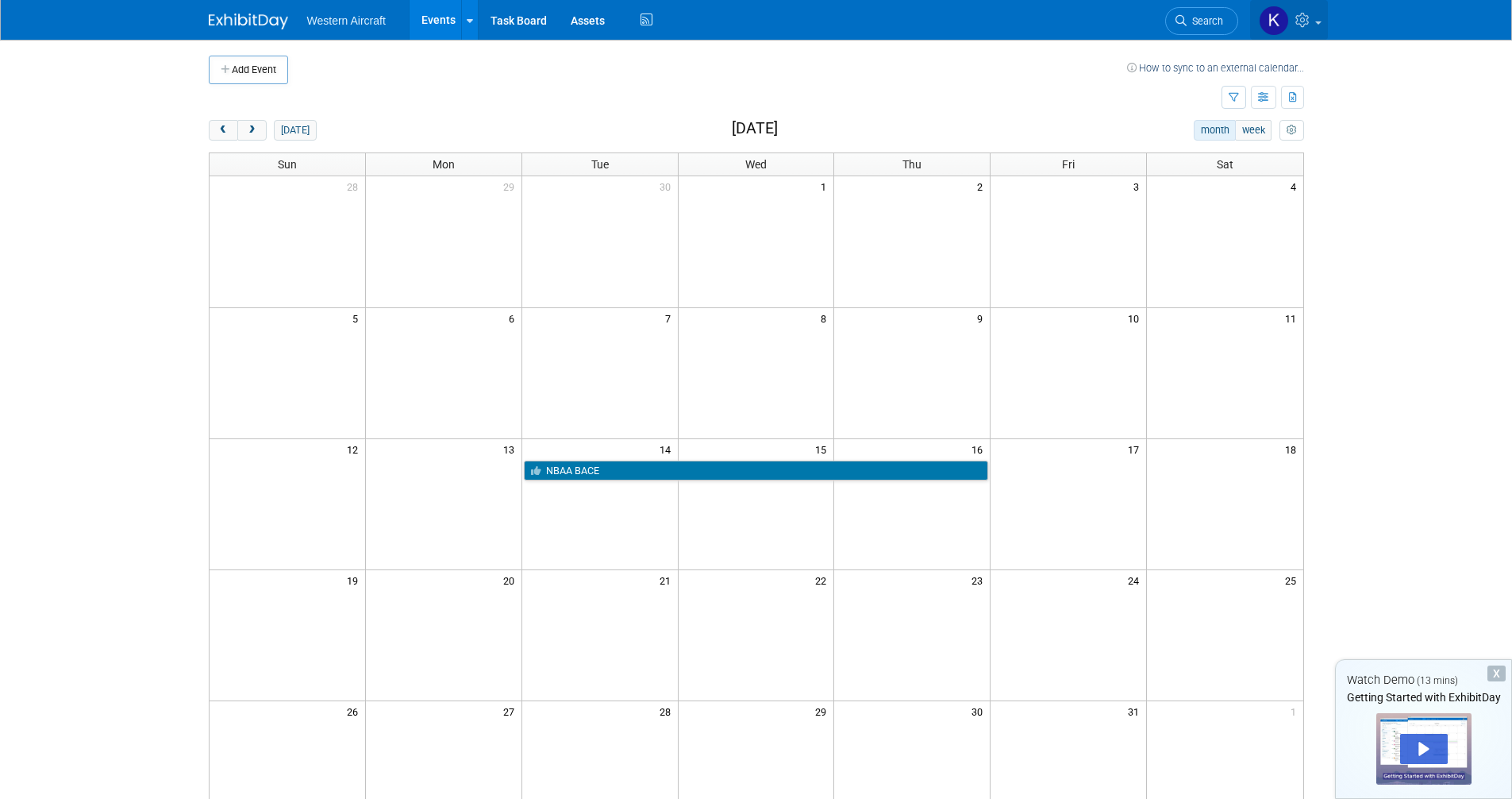
click at [1309, 16] on icon at bounding box center [1305, 19] width 19 height 14
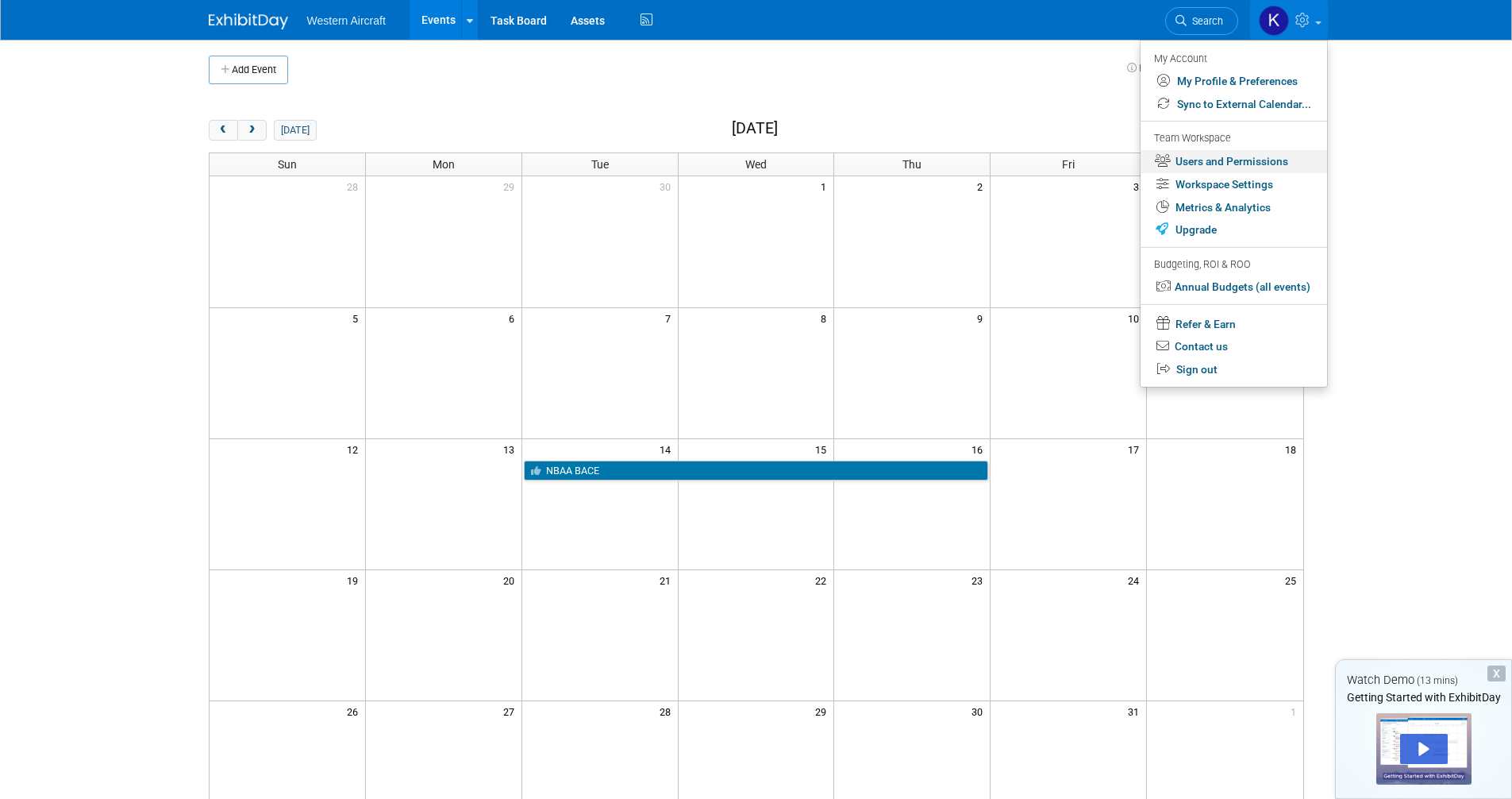
click at [1222, 159] on link "Users and Permissions" at bounding box center [1234, 161] width 186 height 23
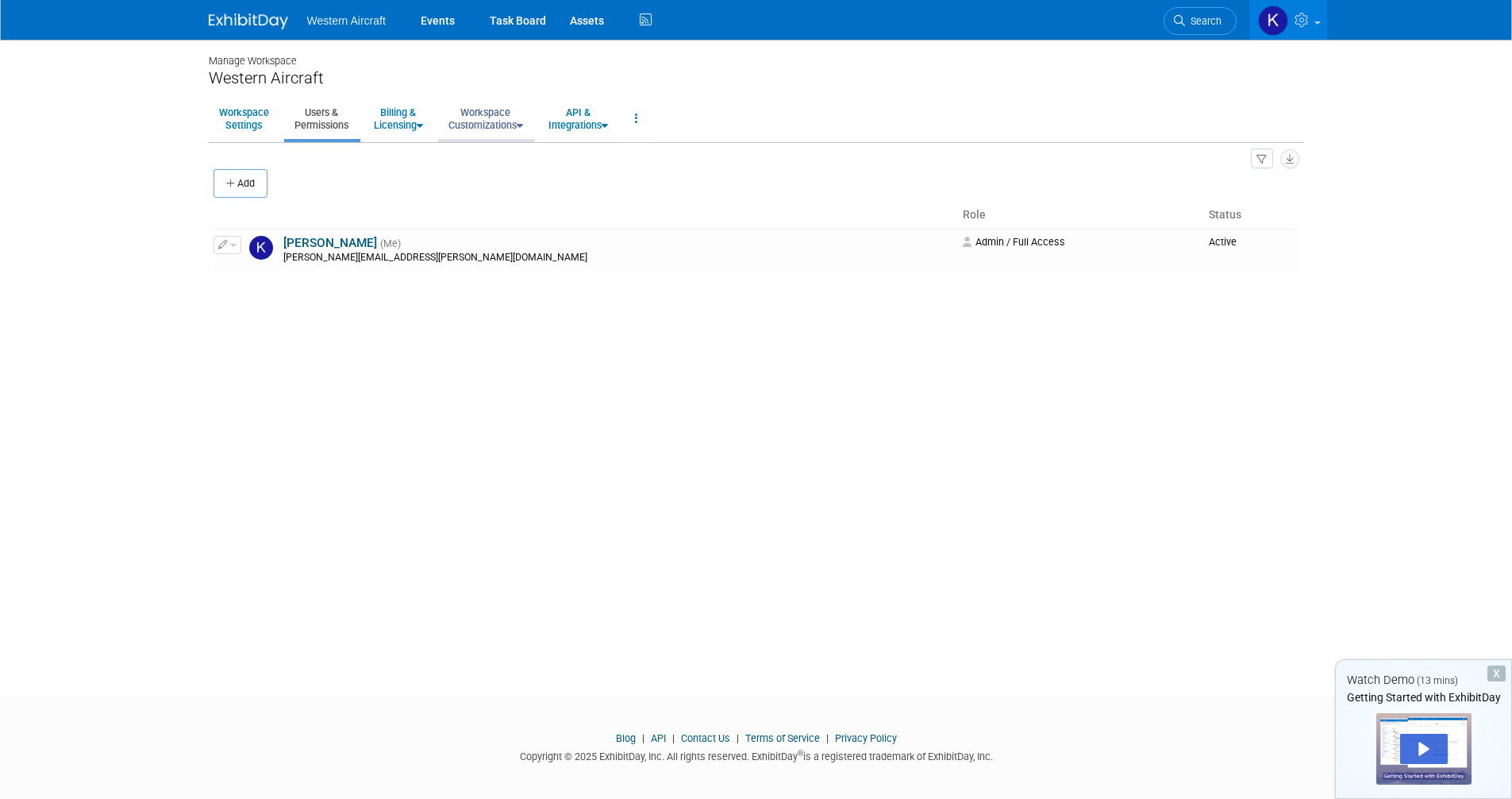
click at [509, 122] on link "Workspace Customizations" at bounding box center [486, 119] width 95 height 39
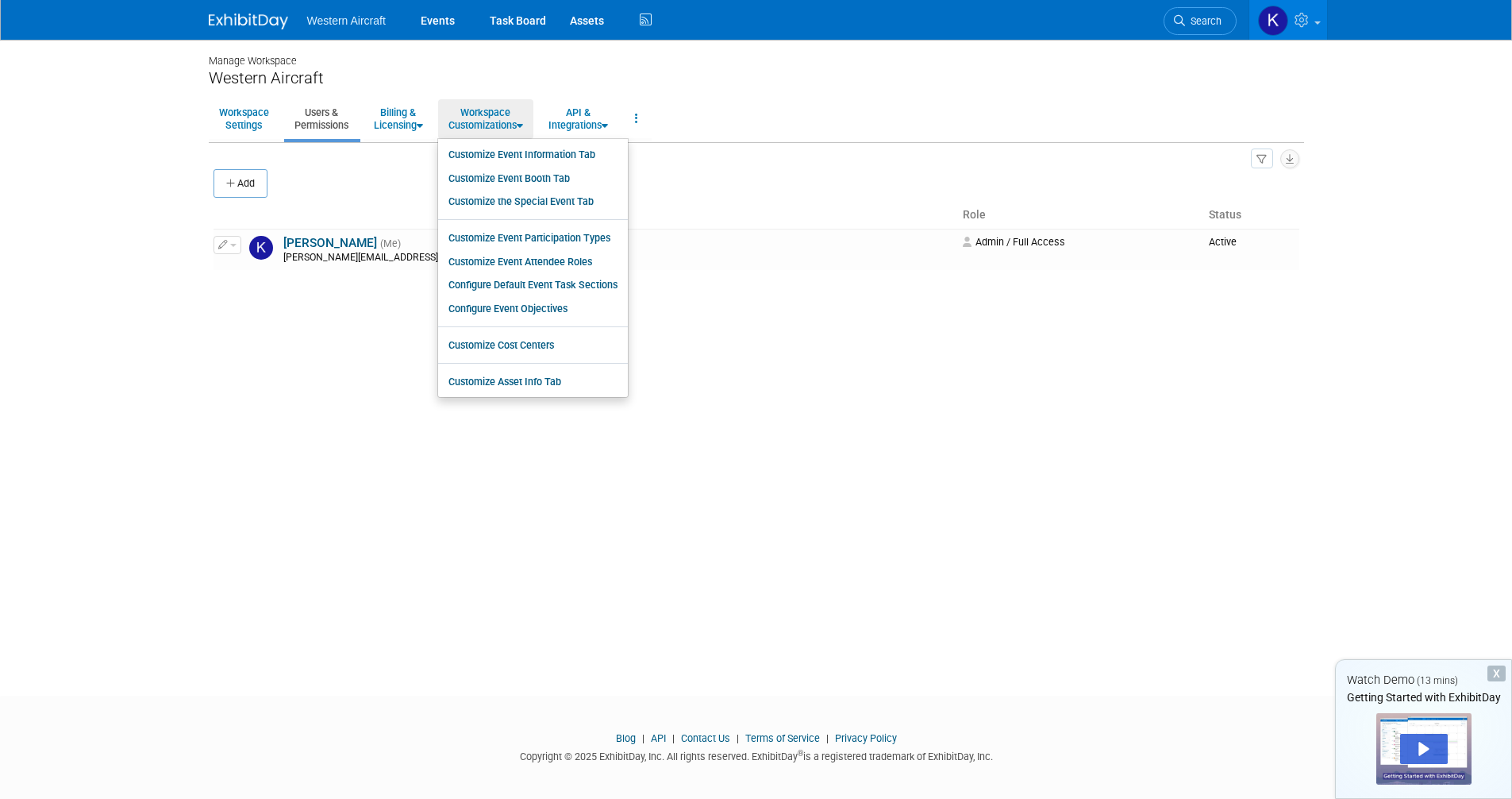
click at [737, 84] on div "Western Aircraft" at bounding box center [756, 78] width 1096 height 19
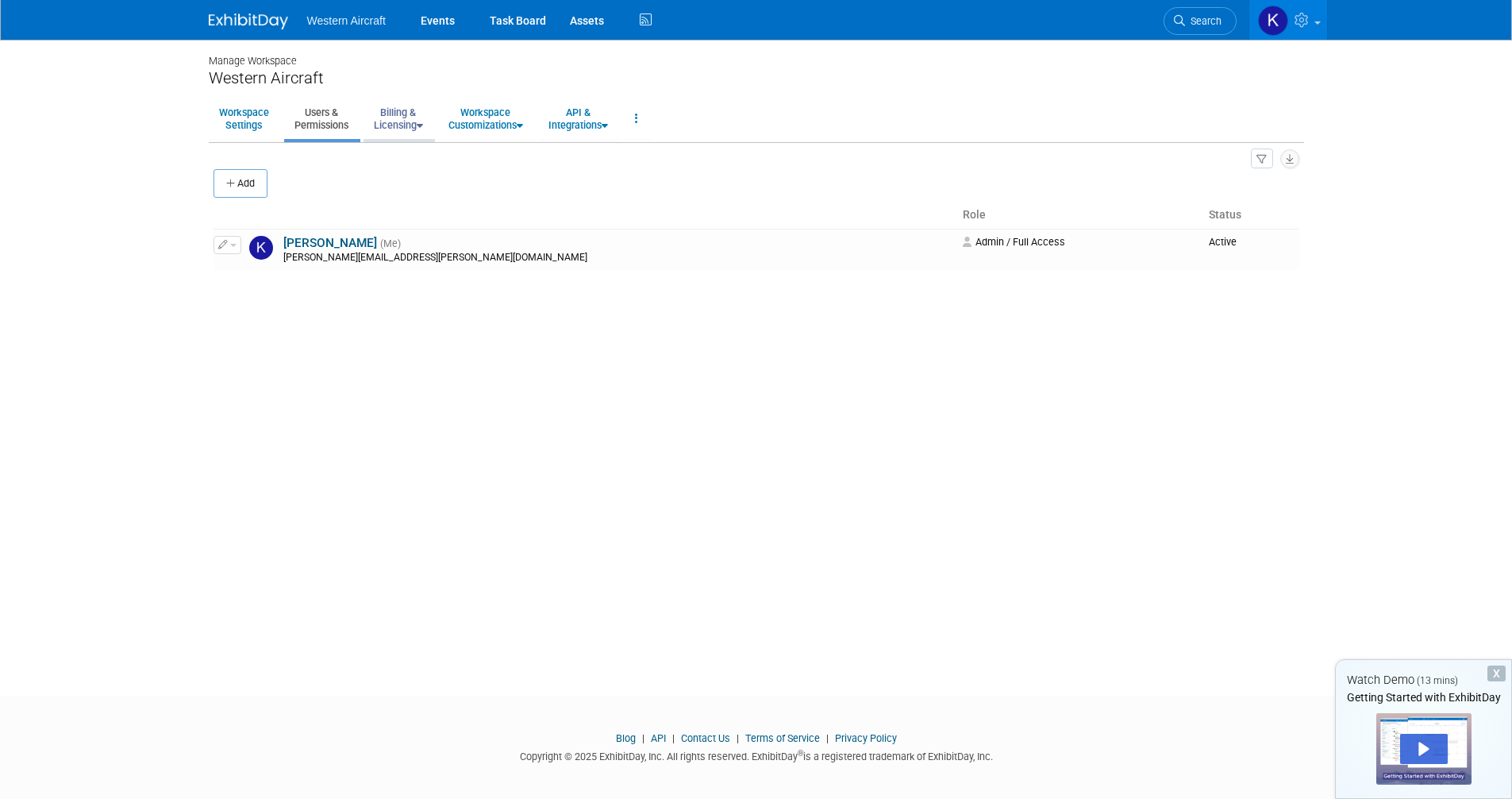
click at [387, 120] on link "Billing & Licensing" at bounding box center [398, 119] width 70 height 39
click at [477, 124] on link "Workspace Customizations" at bounding box center [486, 119] width 95 height 39
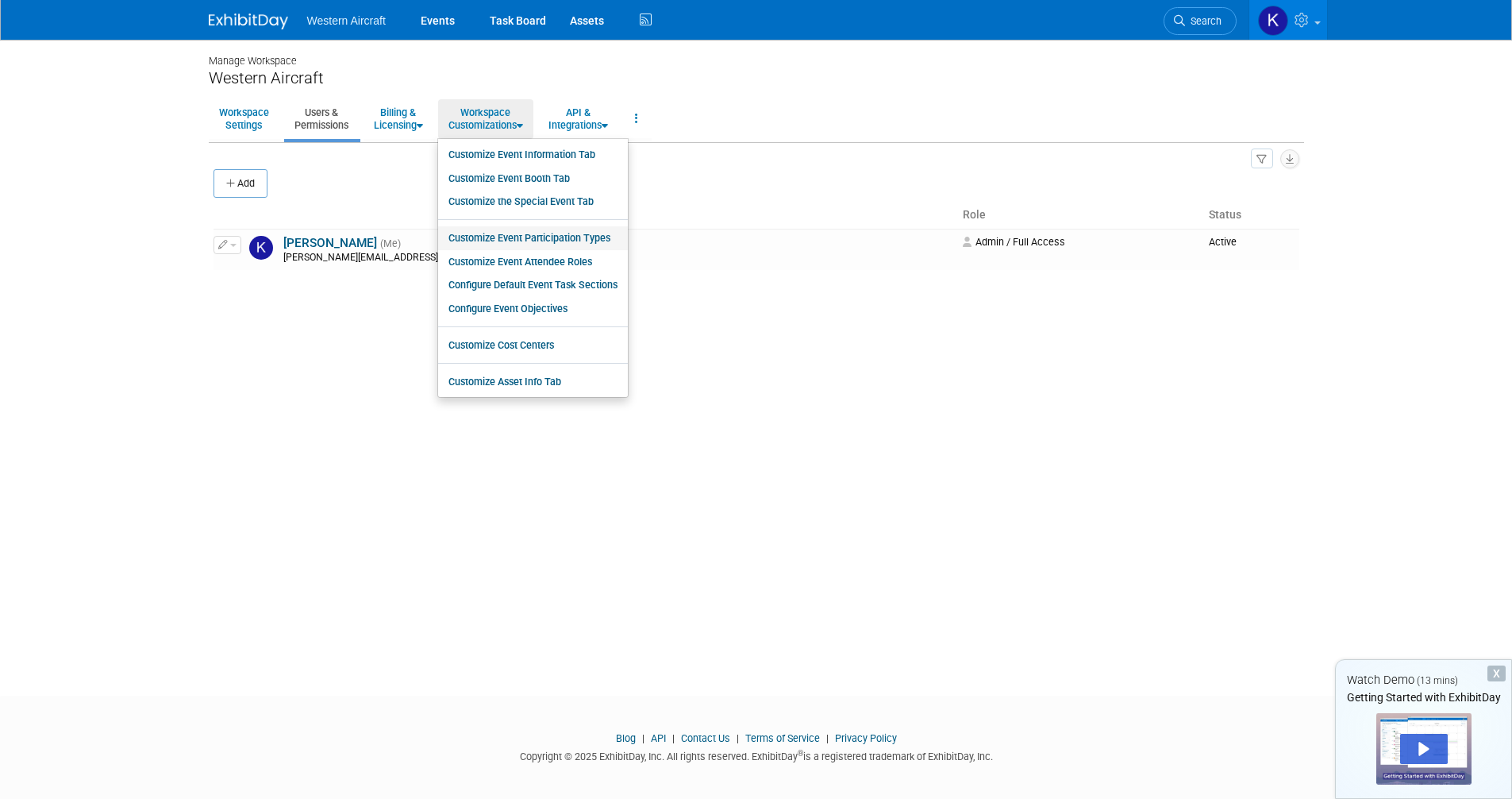
click at [544, 246] on link "Customize Event Participation Types" at bounding box center [533, 238] width 190 height 24
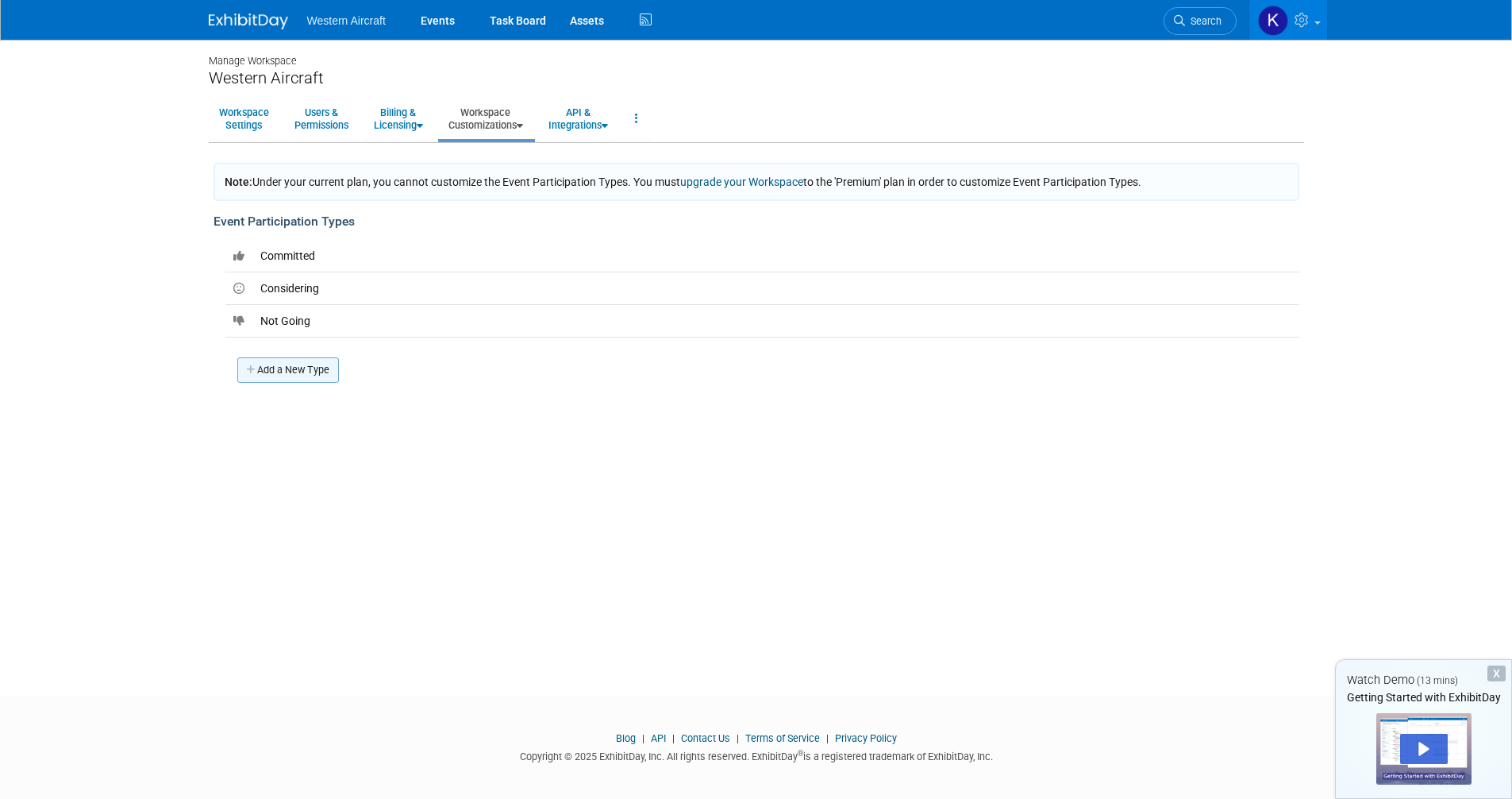
click at [291, 373] on link "Add a New Type" at bounding box center [288, 369] width 102 height 25
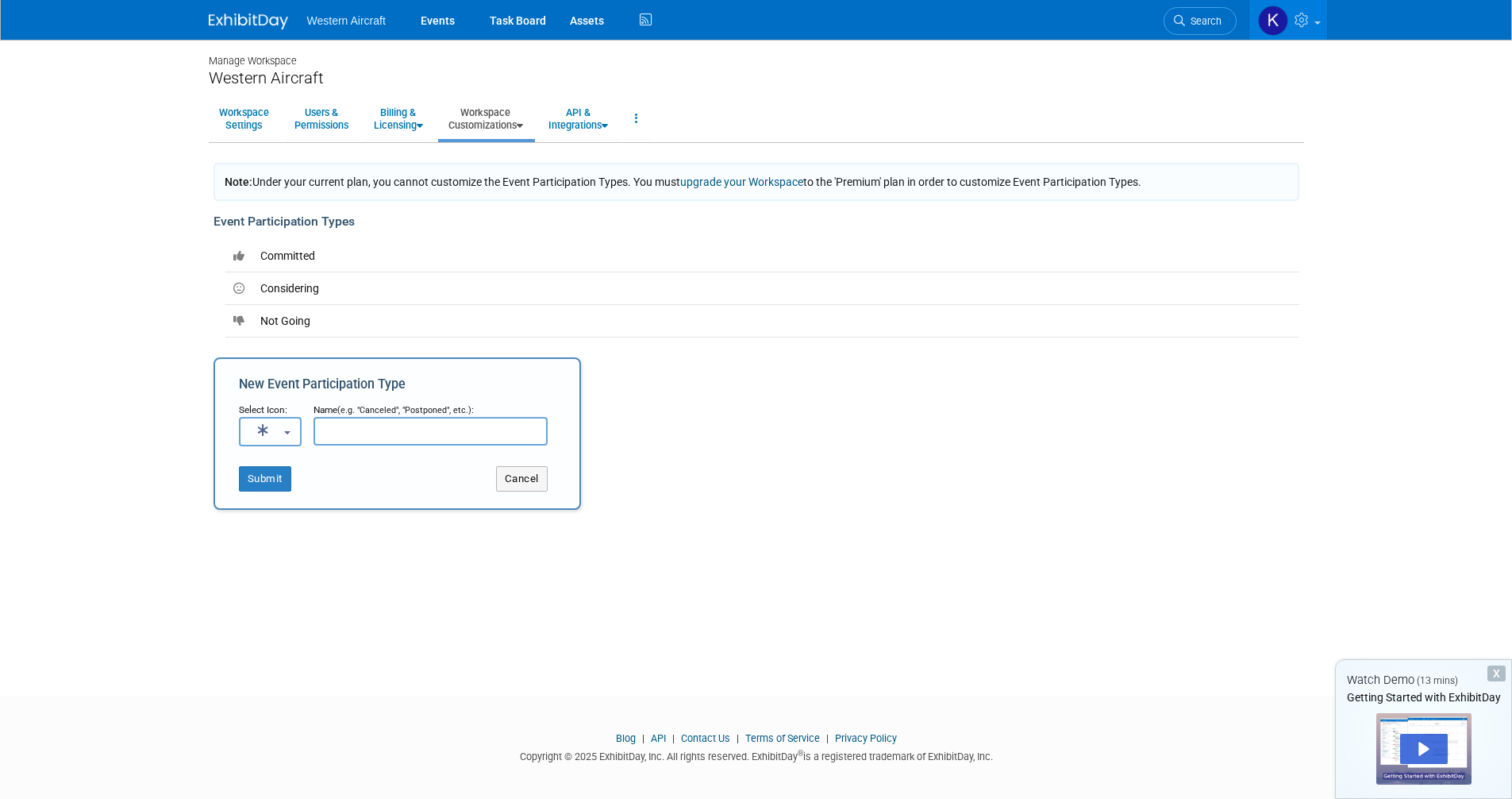
click at [280, 427] on icon "button" at bounding box center [266, 430] width 32 height 14
click at [359, 428] on input "text" at bounding box center [430, 431] width 235 height 29
type input "V"
type input "Canceled"
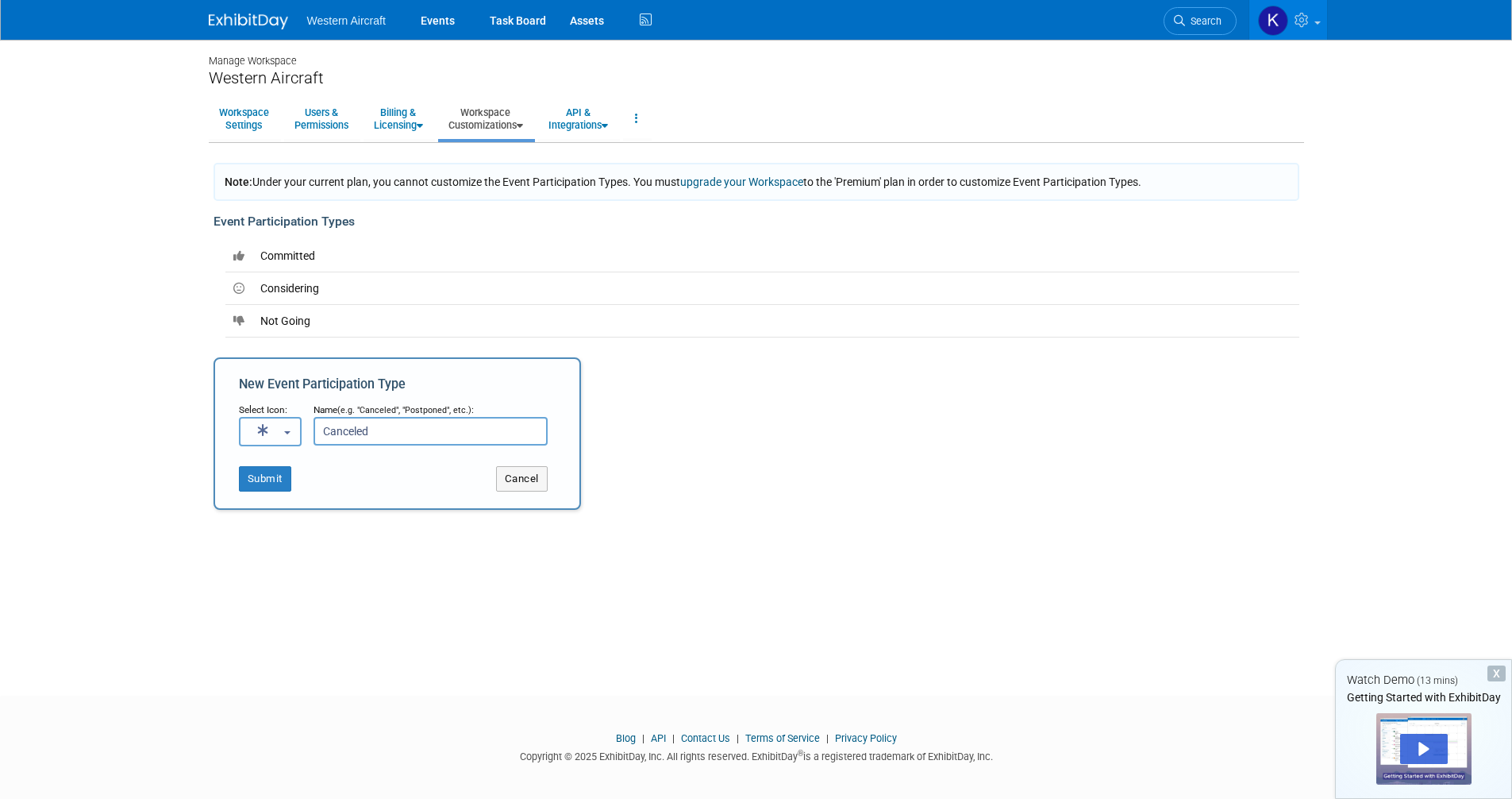
click at [285, 434] on button "button" at bounding box center [271, 432] width 64 height 30
click at [285, 525] on label at bounding box center [290, 520] width 85 height 20
click at [242, 525] on input "radio" at bounding box center [236, 520] width 10 height 10
select select "fas fa-times-circle"
click at [278, 475] on button "Submit" at bounding box center [265, 478] width 53 height 25
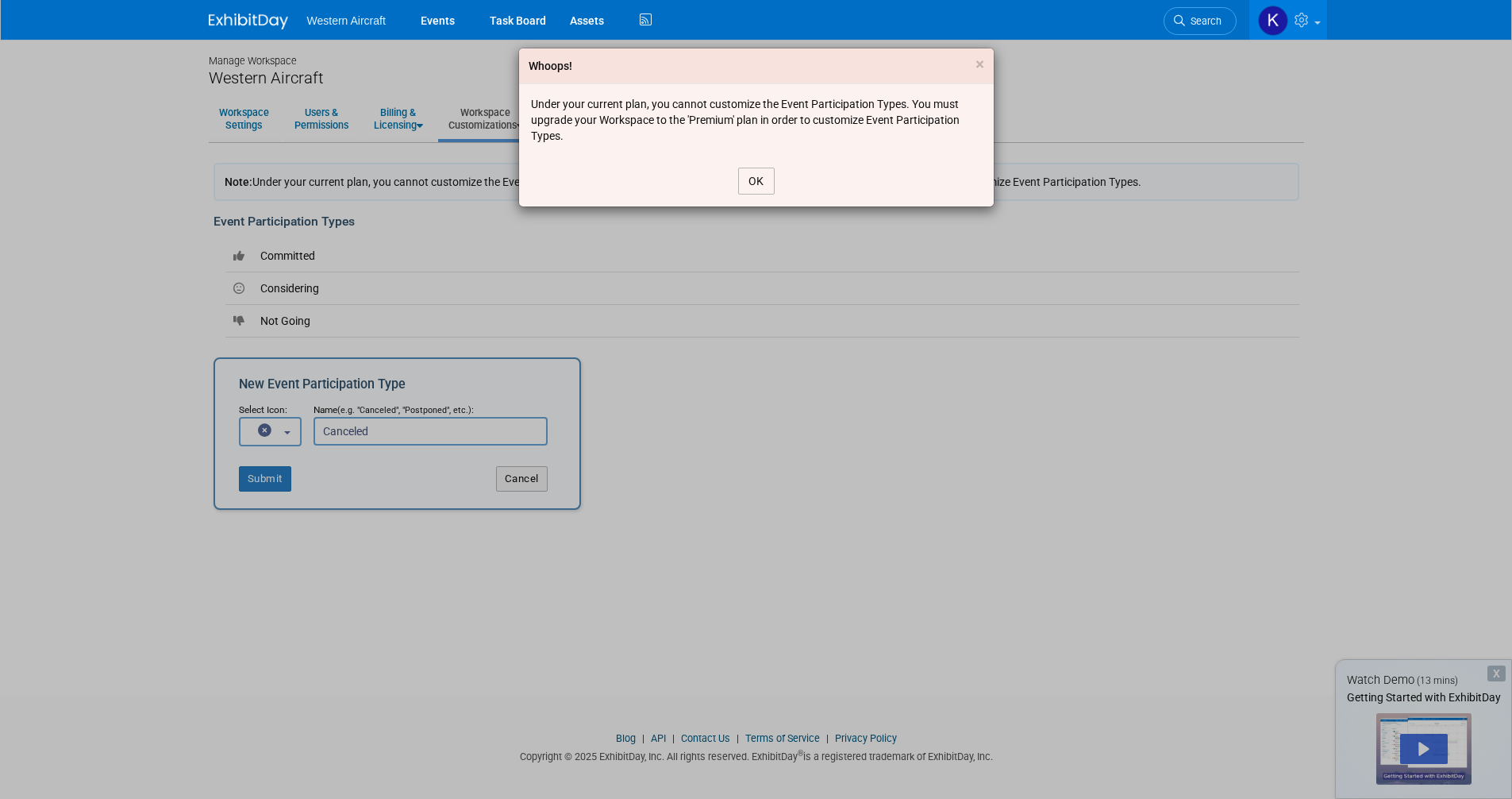
click at [741, 184] on button "OK" at bounding box center [756, 181] width 36 height 27
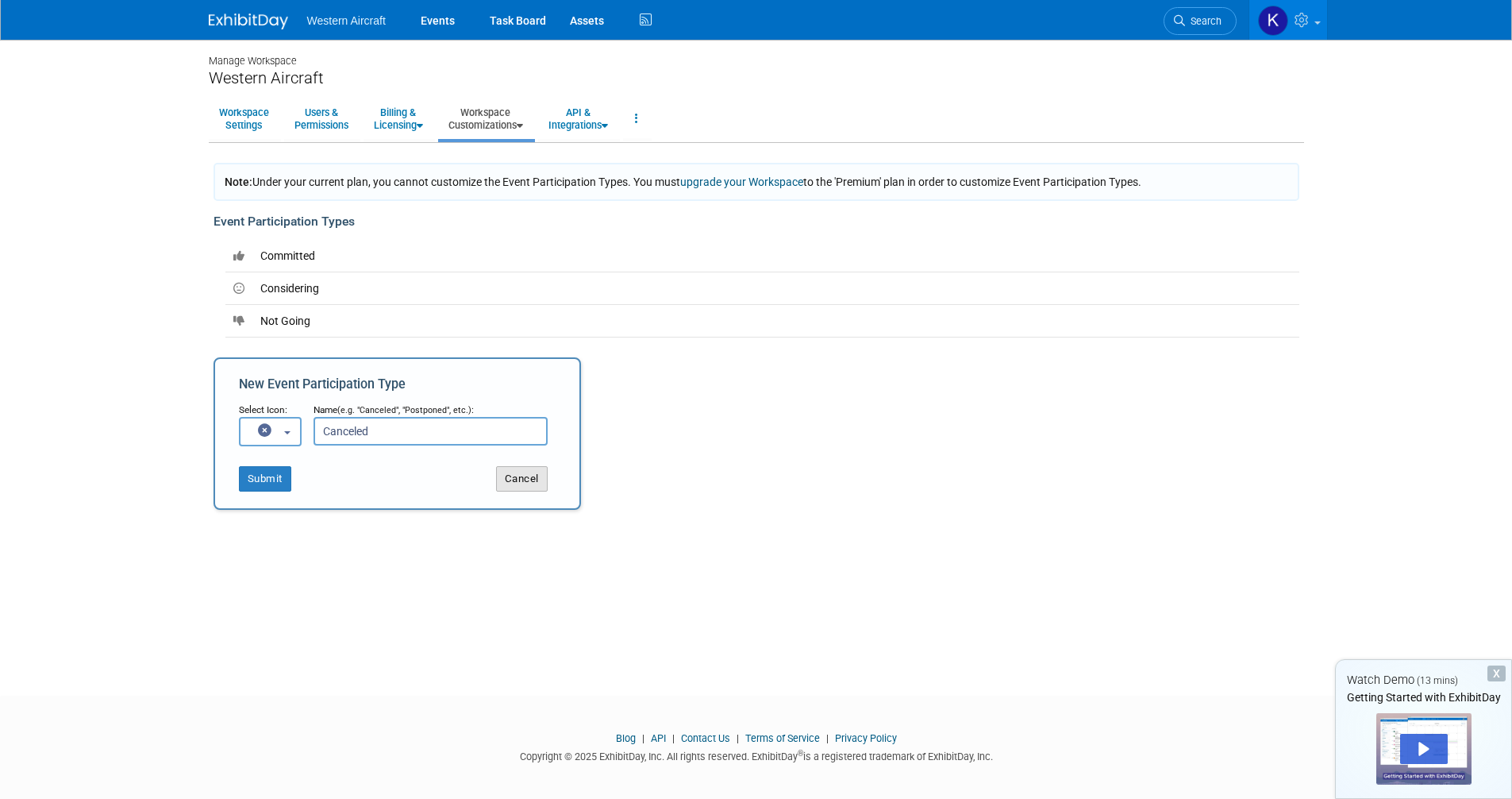
click at [540, 484] on button "Cancel" at bounding box center [522, 478] width 52 height 25
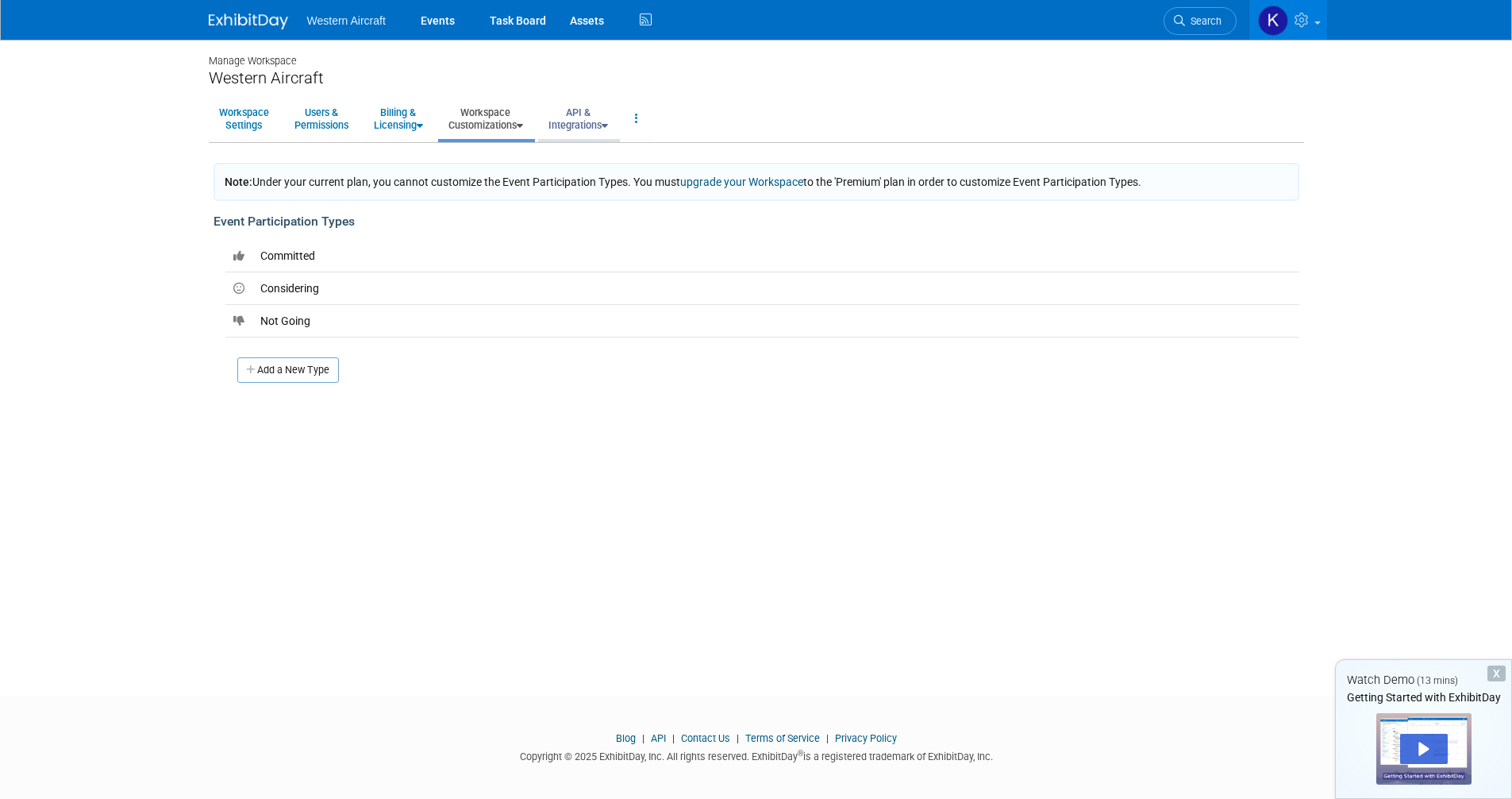
click at [581, 117] on link "API & Integrations" at bounding box center [578, 119] width 80 height 39
click at [506, 120] on link "Workspace Customizations" at bounding box center [486, 119] width 95 height 39
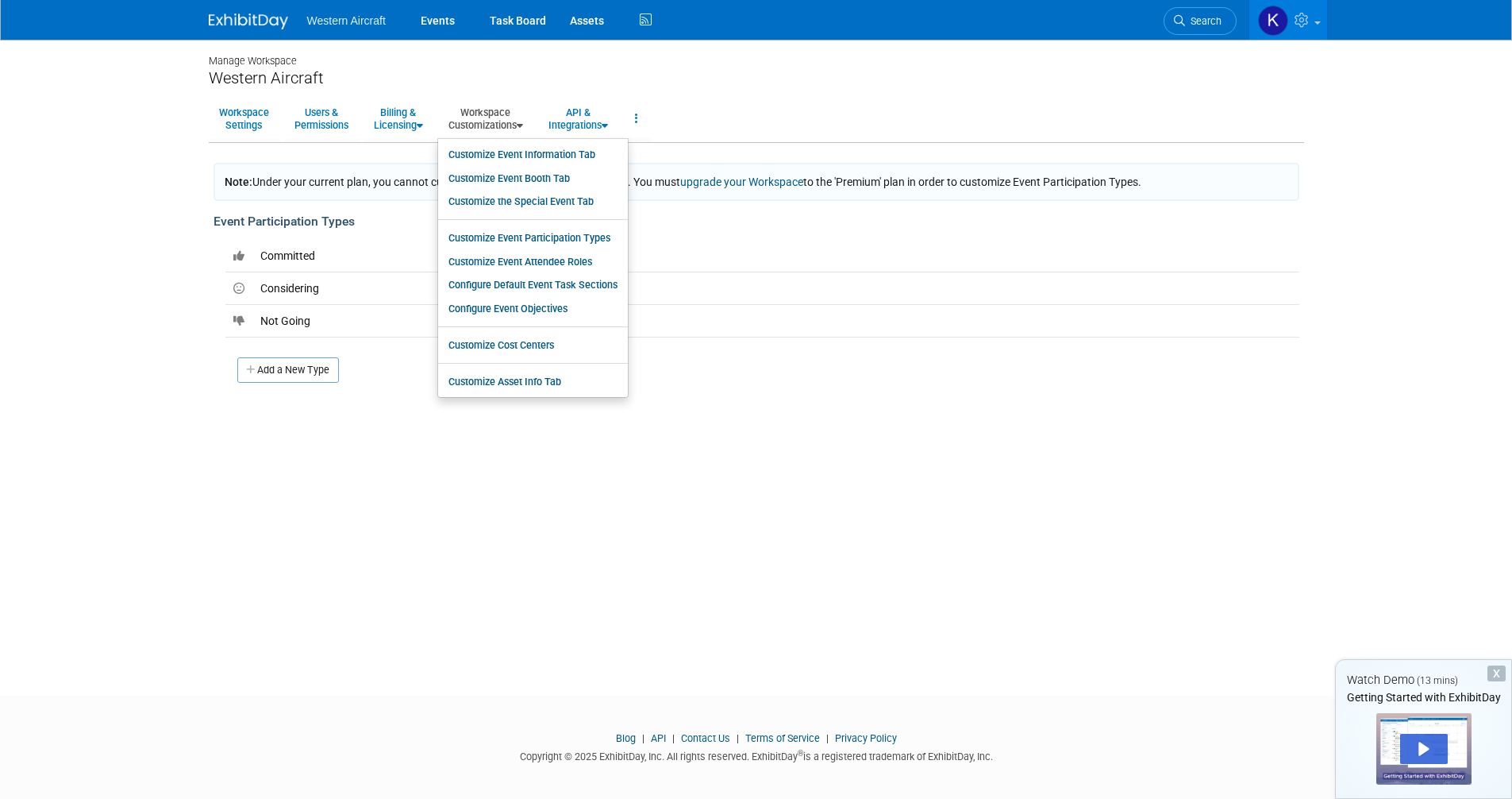
click at [760, 102] on ul "Workspace Settings Users & Permissions Billing & Licensing Manage Plan / Subscr…" at bounding box center [756, 120] width 1096 height 44
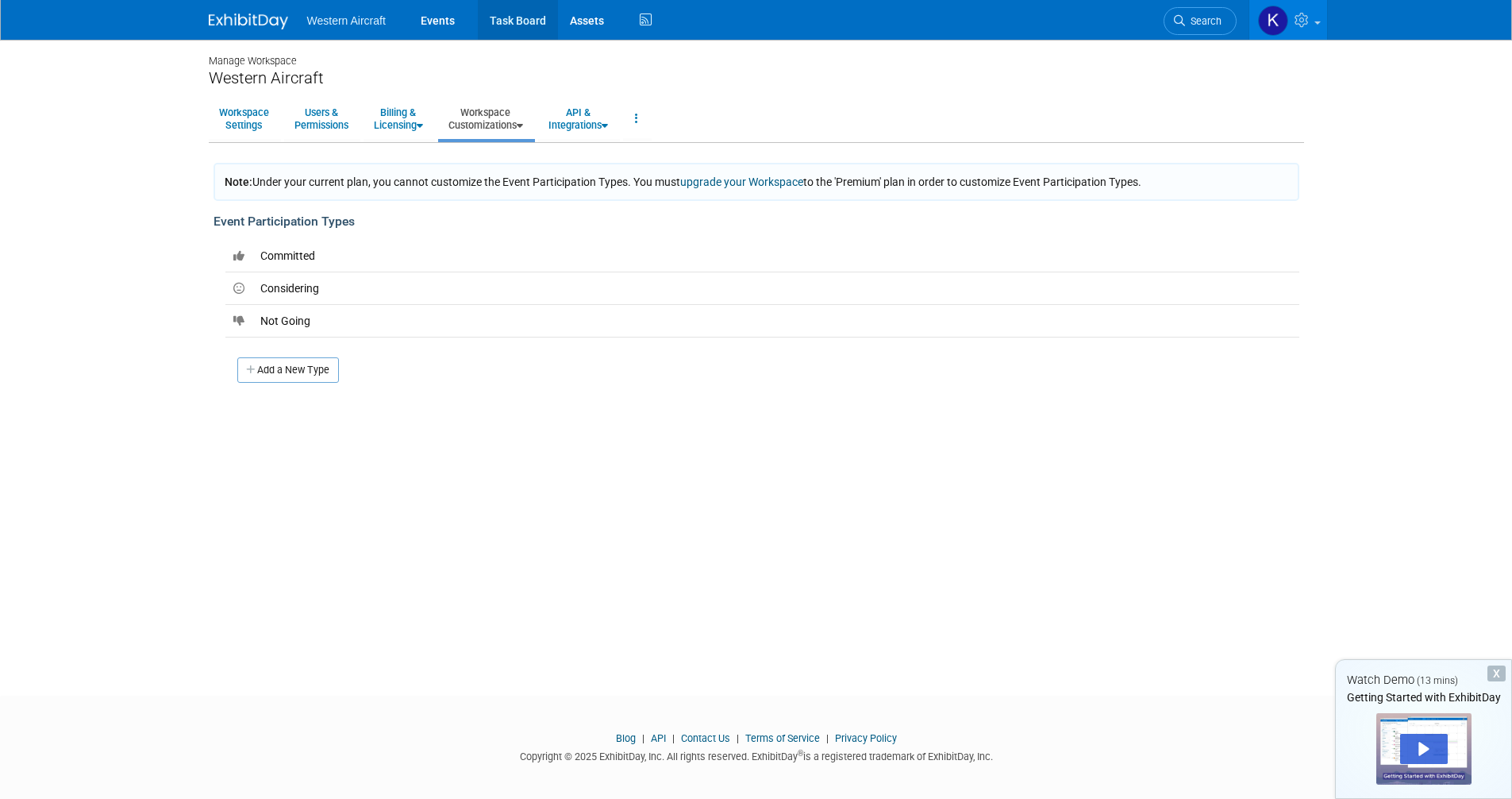
click at [539, 17] on link "Task Board" at bounding box center [518, 19] width 80 height 40
